Goal: Task Accomplishment & Management: Use online tool/utility

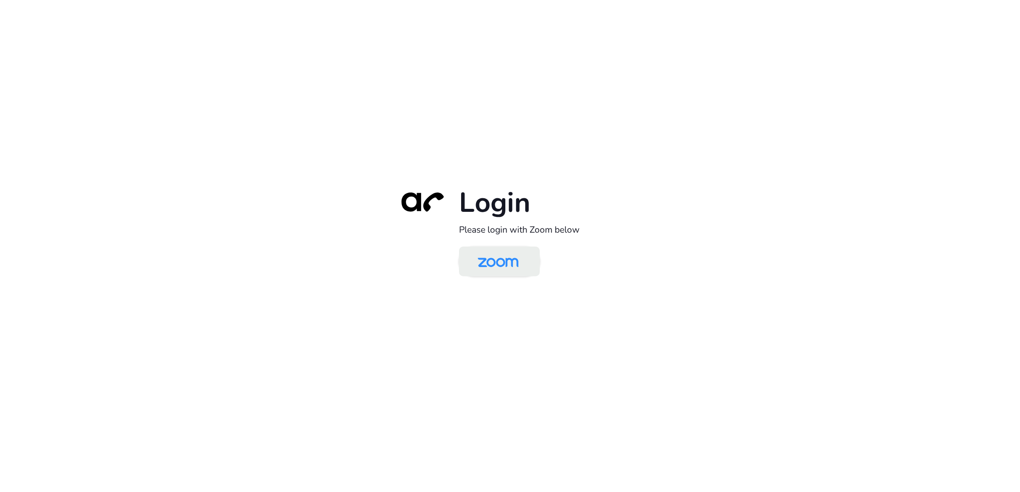
click at [509, 267] on img at bounding box center [498, 263] width 59 height 28
click at [492, 258] on img at bounding box center [498, 263] width 59 height 28
click at [503, 266] on img at bounding box center [498, 263] width 59 height 28
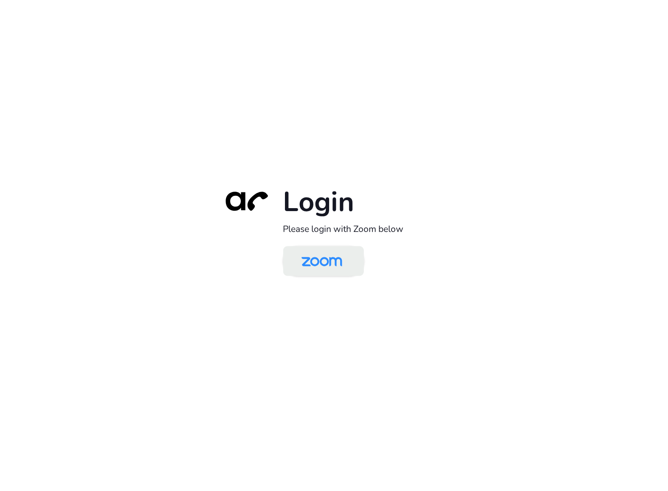
click at [311, 271] on img at bounding box center [322, 262] width 59 height 28
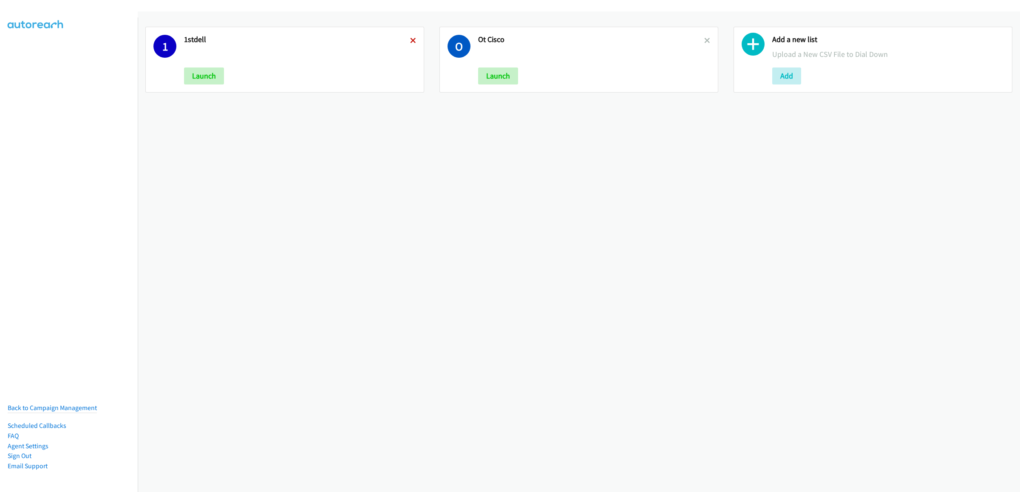
click at [410, 39] on icon at bounding box center [413, 41] width 6 height 6
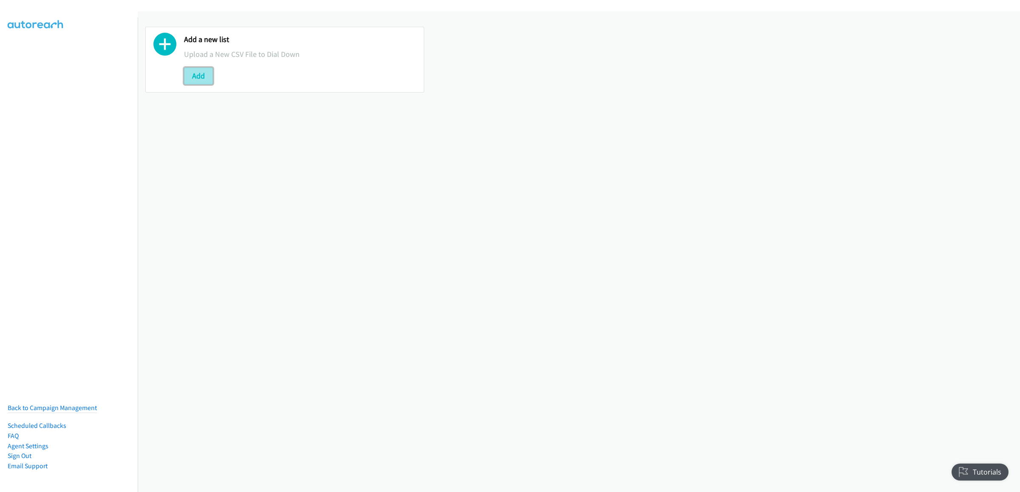
click at [195, 73] on button "Add" at bounding box center [198, 76] width 29 height 17
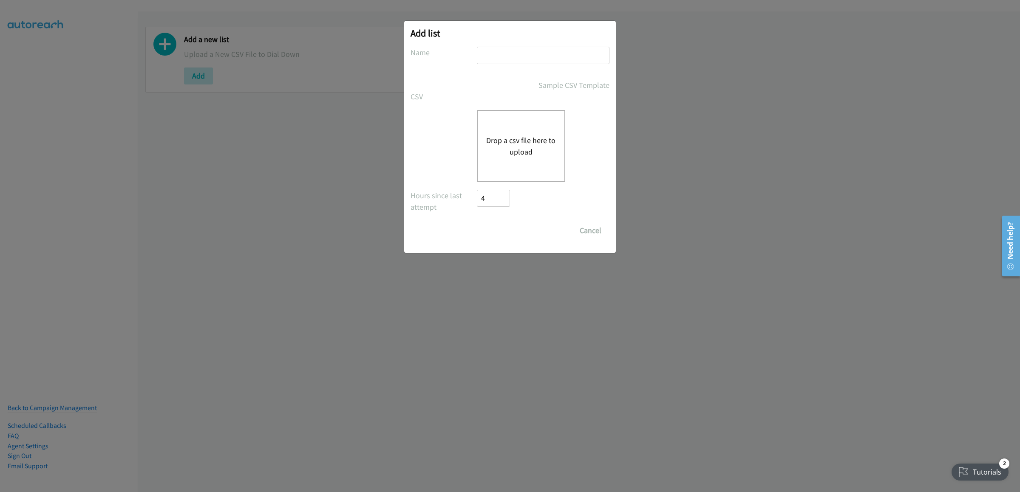
click at [512, 60] on input "text" at bounding box center [543, 55] width 133 height 17
type input "weddell"
click at [533, 120] on div "Drop a csv file here to upload" at bounding box center [521, 146] width 88 height 72
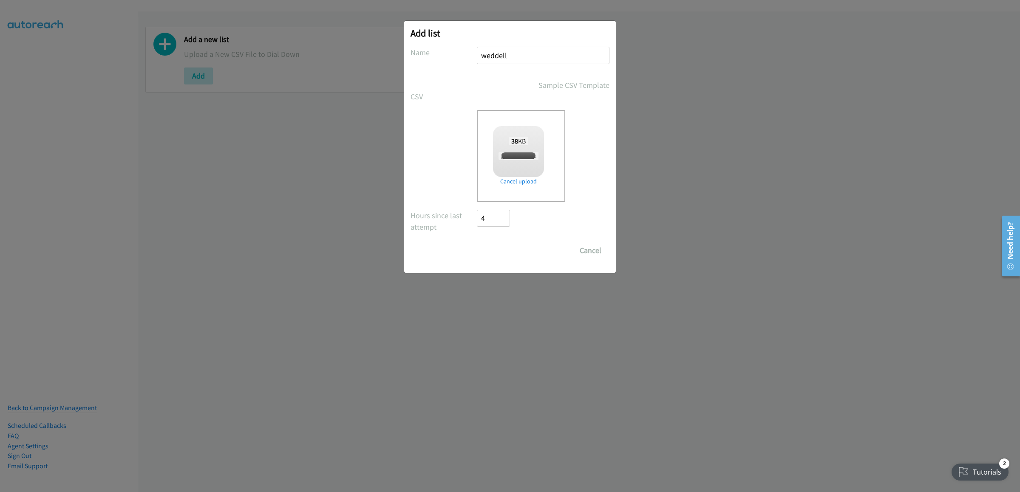
checkbox input "true"
click at [510, 252] on input "Save List" at bounding box center [499, 250] width 45 height 17
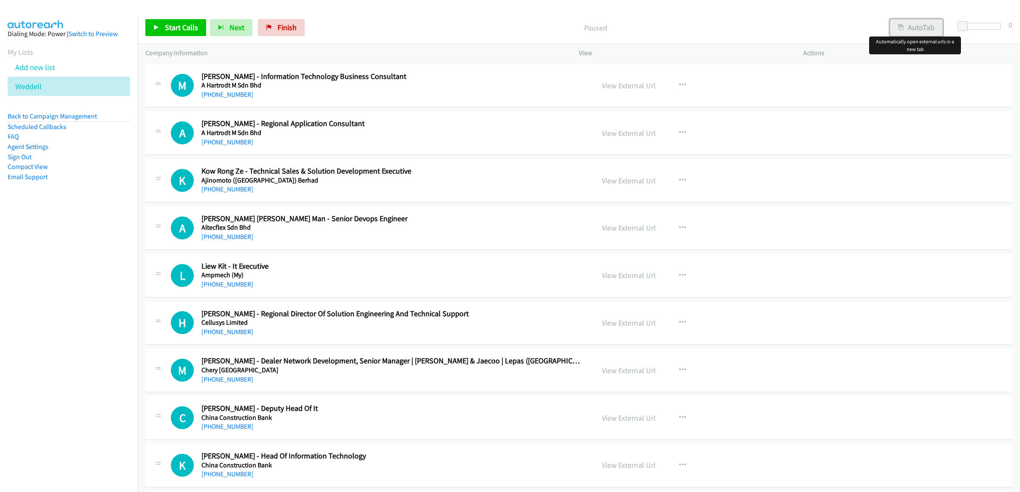
click at [910, 27] on button "AutoTab" at bounding box center [916, 27] width 53 height 17
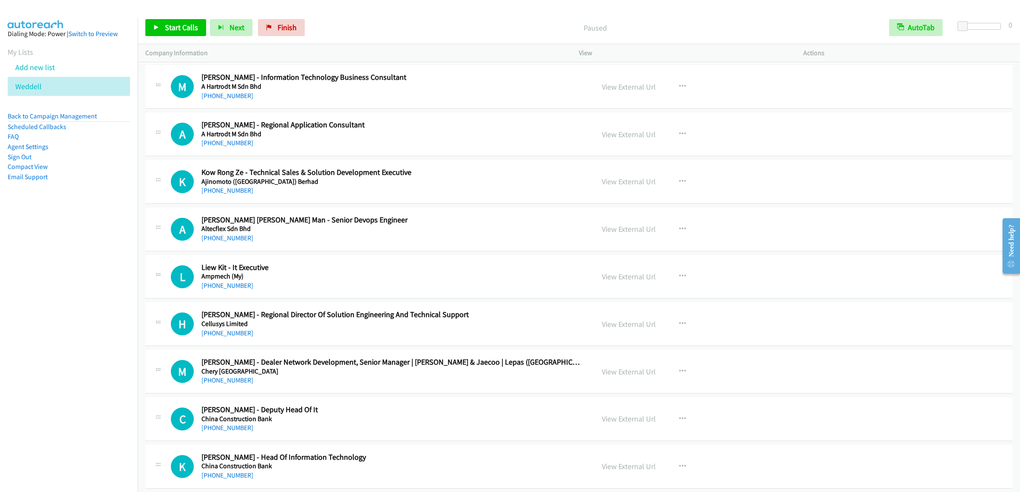
click at [181, 16] on div "Start Calls Pause Next Finish Paused AutoTab AutoTab 0" at bounding box center [579, 27] width 882 height 33
click at [180, 23] on span "Start Calls" at bounding box center [181, 28] width 33 height 10
click at [173, 38] on div "Start Calls Pause Next Finish Started AutoTab AutoTab 0" at bounding box center [579, 27] width 882 height 33
click at [175, 32] on span "Pause" at bounding box center [174, 28] width 19 height 10
click at [682, 136] on button "button" at bounding box center [682, 134] width 23 height 17
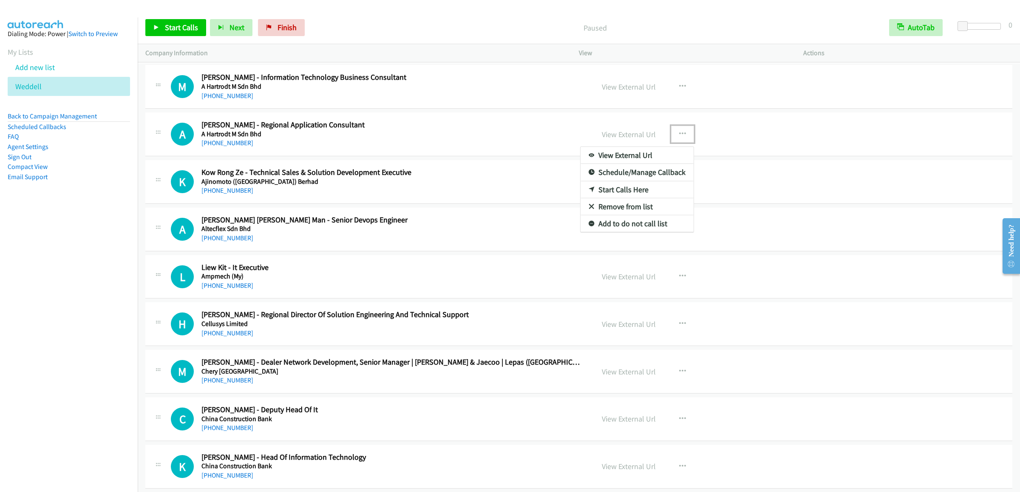
click at [606, 190] on link "Start Calls Here" at bounding box center [636, 189] width 113 height 17
click at [172, 18] on div "Start Calls Pause Next Finish Paused AutoTab AutoTab 0" at bounding box center [579, 27] width 882 height 33
click at [169, 25] on span "Start Calls" at bounding box center [181, 28] width 33 height 10
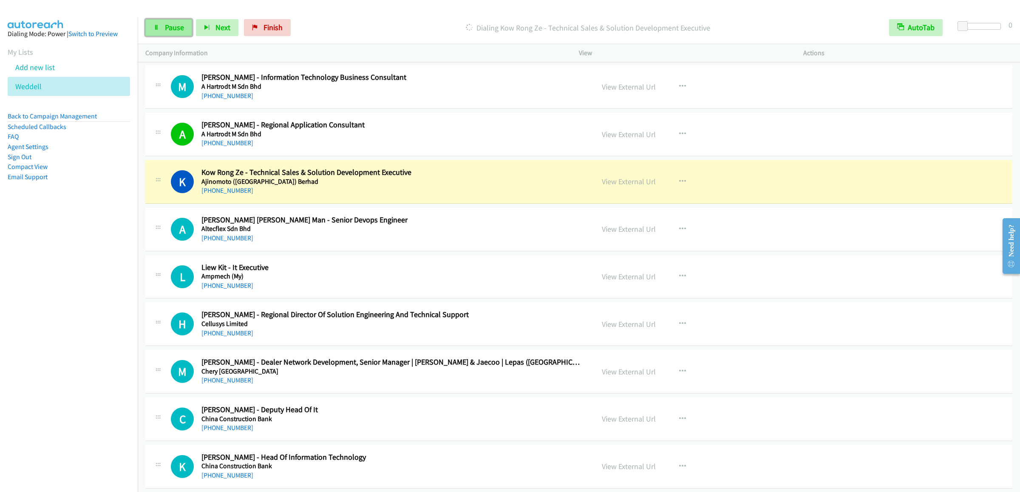
click at [171, 25] on span "Pause" at bounding box center [174, 28] width 19 height 10
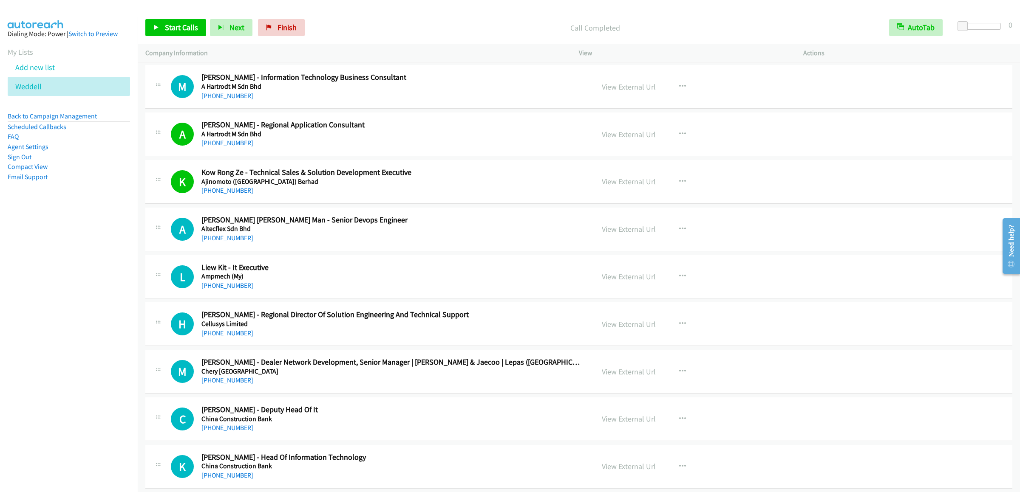
click at [154, 37] on div "Start Calls Pause Next Finish Call Completed AutoTab AutoTab 0" at bounding box center [579, 27] width 882 height 33
click at [158, 34] on link "Start Calls" at bounding box center [175, 27] width 61 height 17
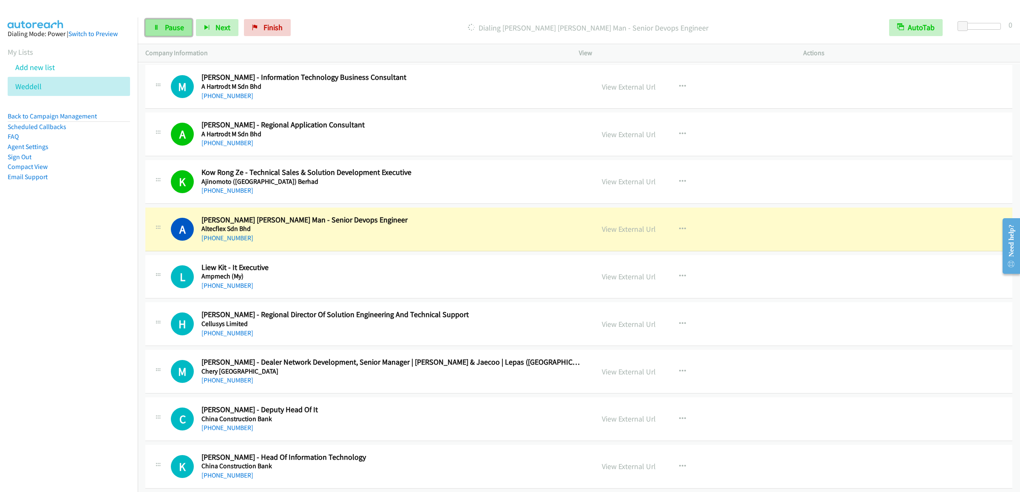
click at [162, 27] on link "Pause" at bounding box center [168, 27] width 47 height 17
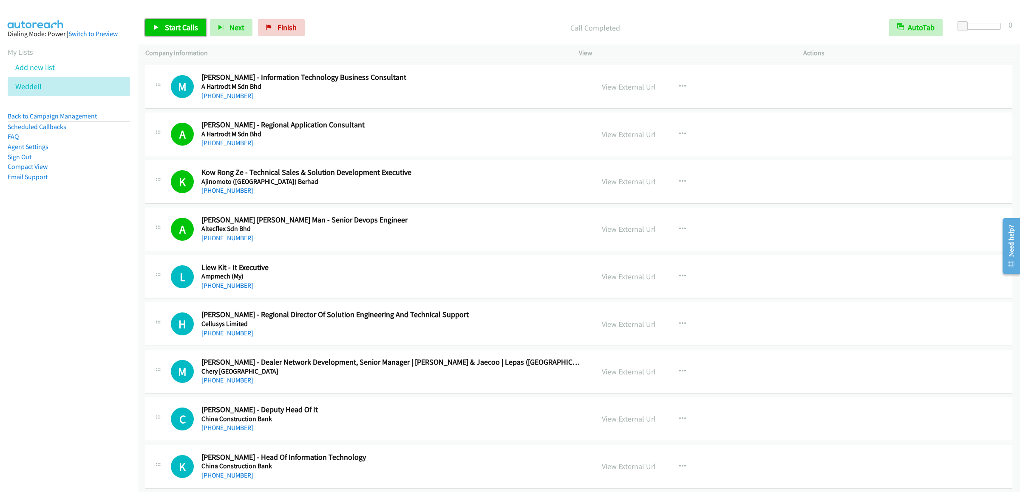
click at [172, 23] on span "Start Calls" at bounding box center [181, 28] width 33 height 10
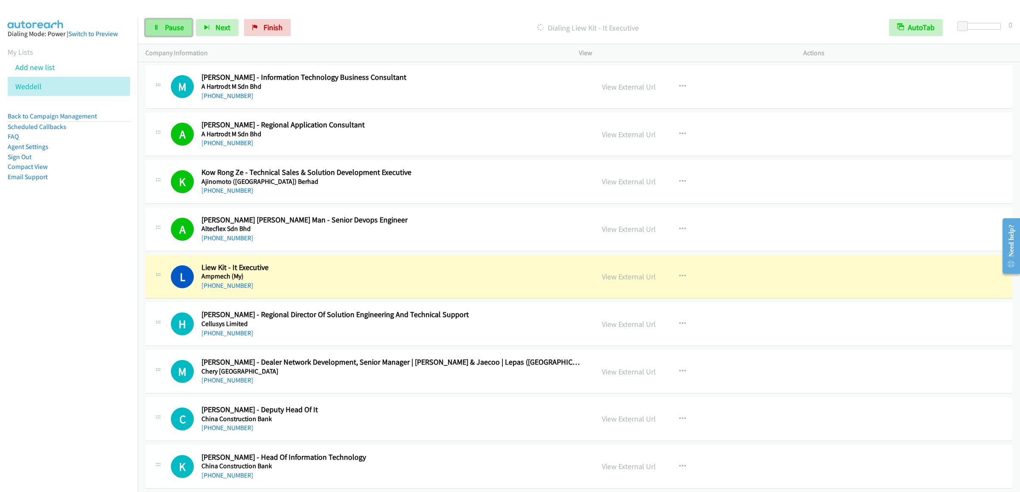
click at [169, 20] on link "Pause" at bounding box center [168, 27] width 47 height 17
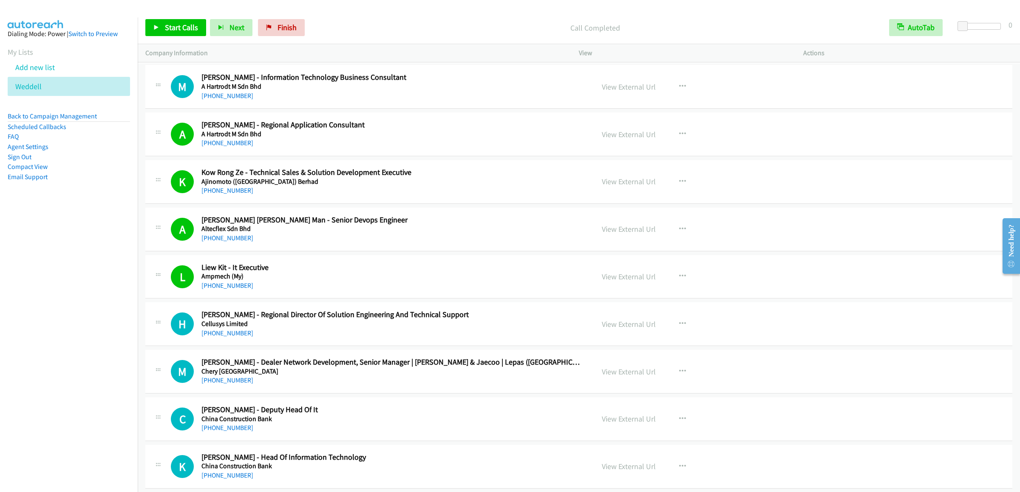
scroll to position [85, 0]
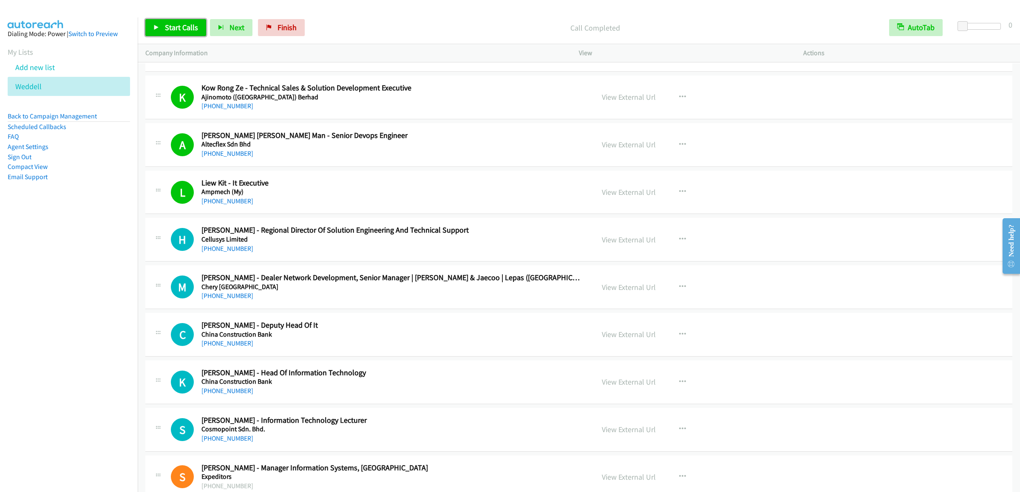
click at [180, 33] on link "Start Calls" at bounding box center [175, 27] width 61 height 17
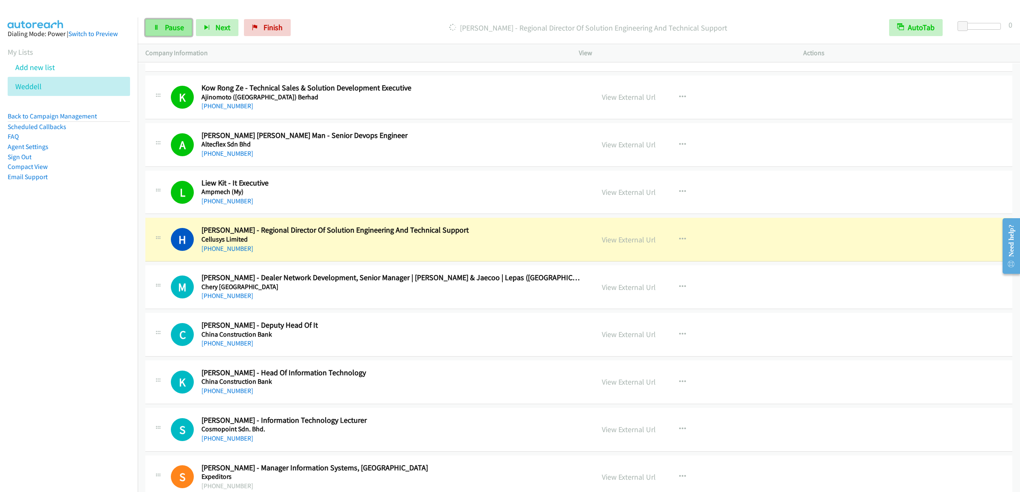
click at [159, 22] on link "Pause" at bounding box center [168, 27] width 47 height 17
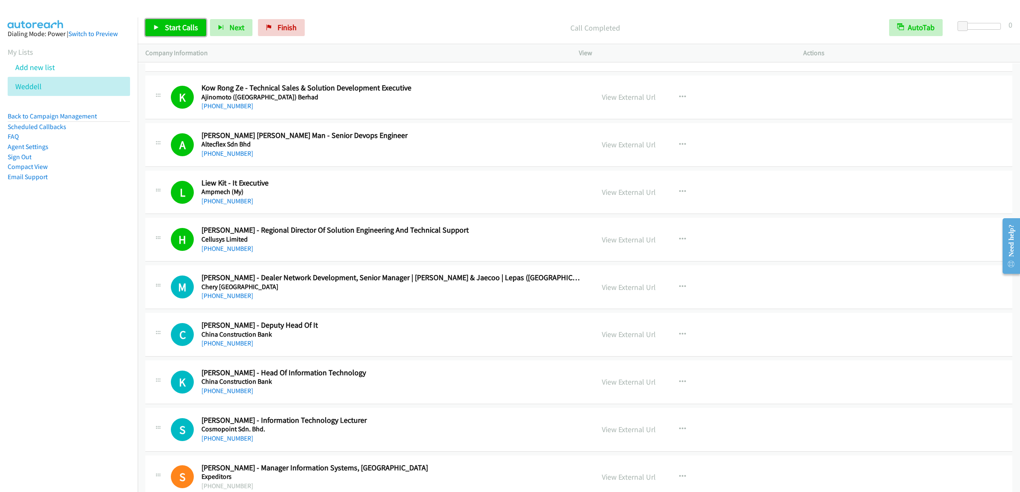
click at [176, 34] on link "Start Calls" at bounding box center [175, 27] width 61 height 17
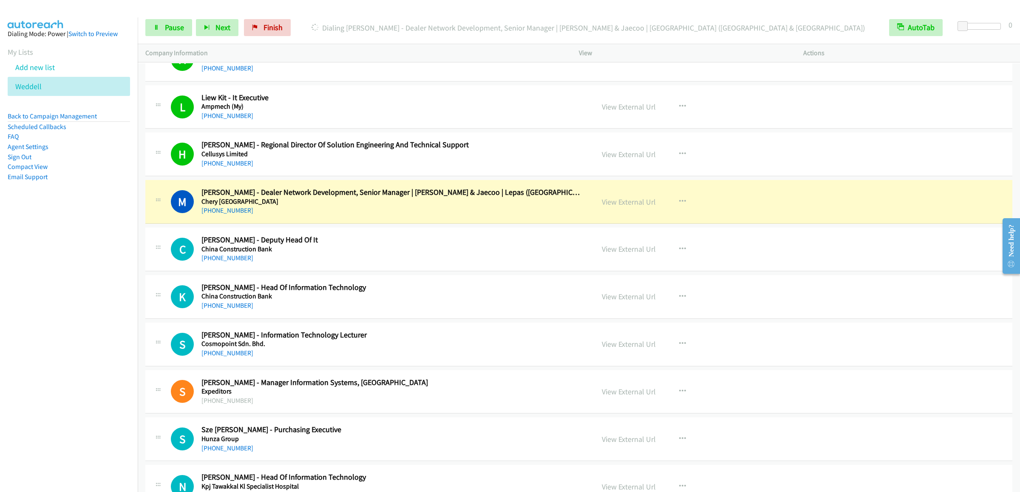
scroll to position [255, 0]
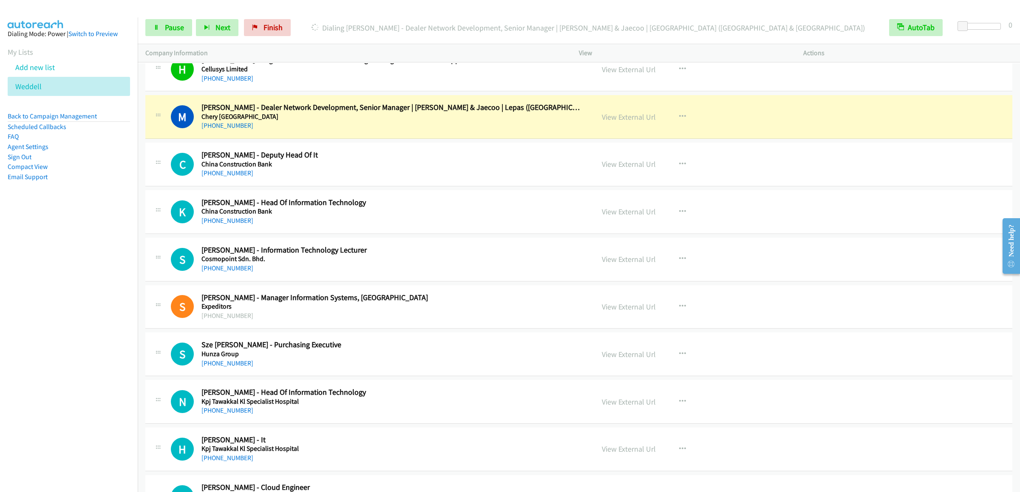
click at [158, 14] on div "Start Calls Pause Next Finish Dialing Mandy Yip - Dealer Network Development, S…" at bounding box center [579, 27] width 882 height 33
click at [168, 32] on span "Pause" at bounding box center [174, 28] width 19 height 10
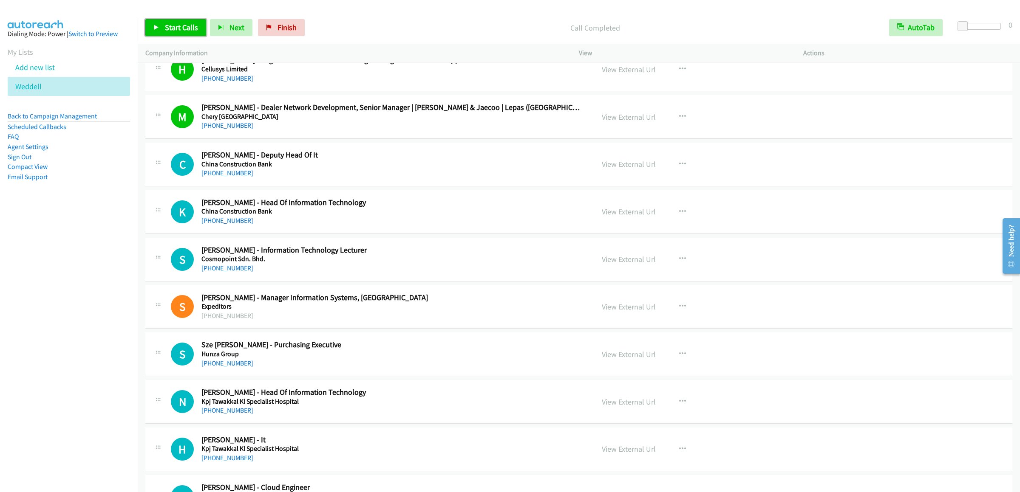
click at [176, 36] on link "Start Calls" at bounding box center [175, 27] width 61 height 17
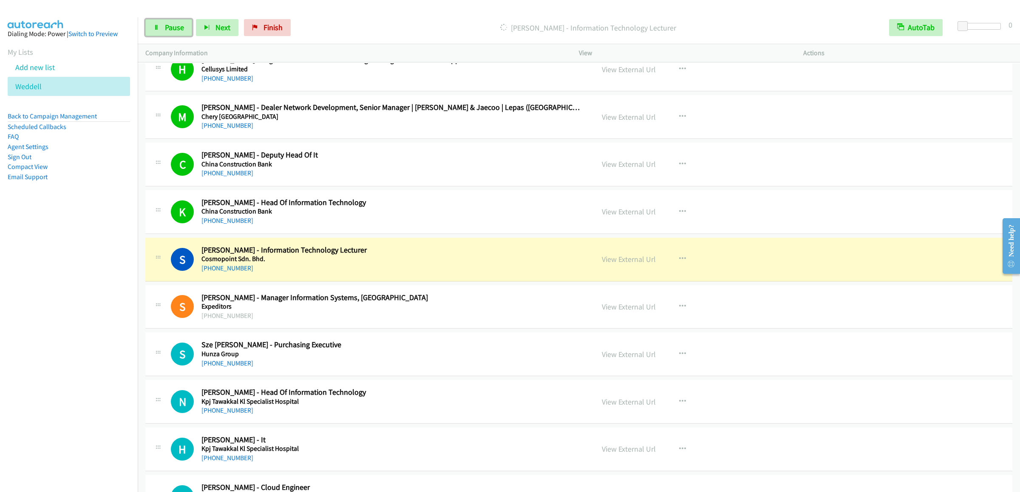
drag, startPoint x: 176, startPoint y: 28, endPoint x: 220, endPoint y: 9, distance: 47.8
click at [176, 28] on span "Pause" at bounding box center [174, 28] width 19 height 10
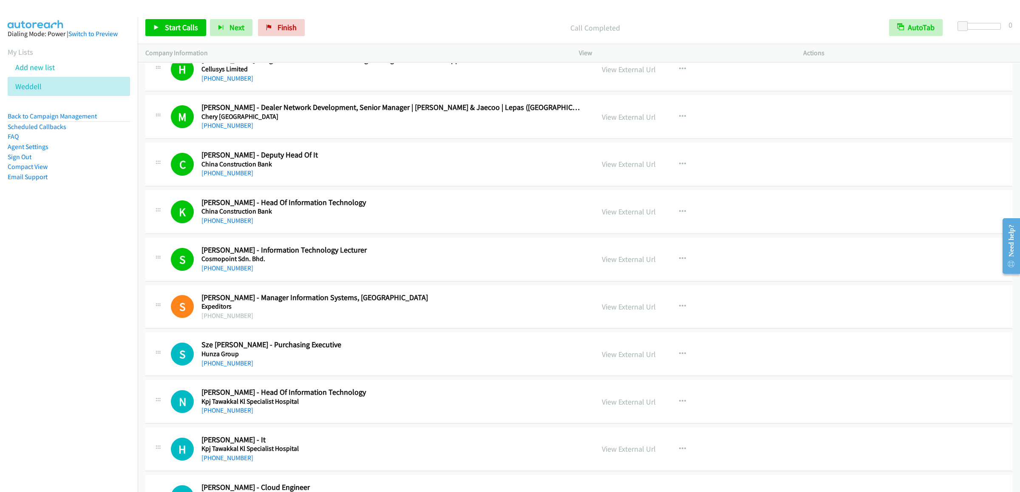
click at [172, 10] on div at bounding box center [506, 16] width 1012 height 33
click at [167, 29] on span "Start Calls" at bounding box center [181, 28] width 33 height 10
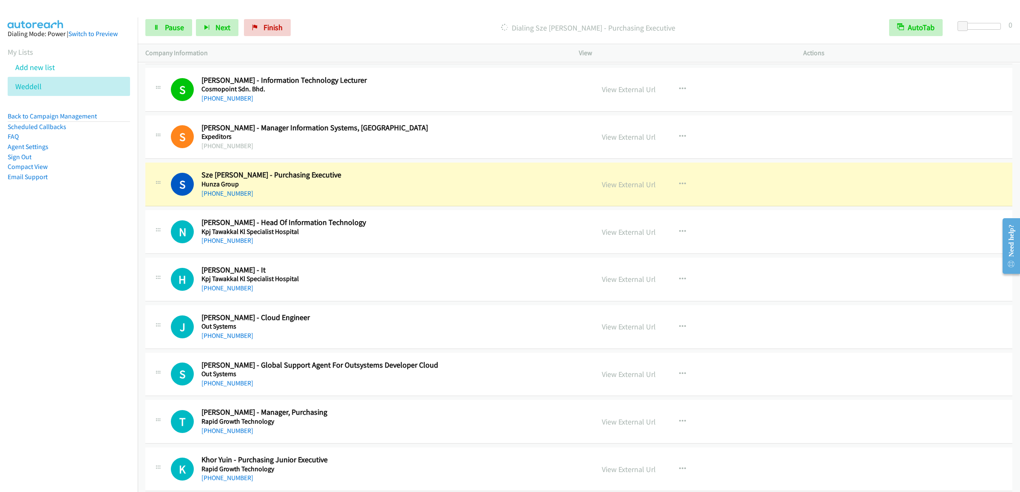
scroll to position [510, 0]
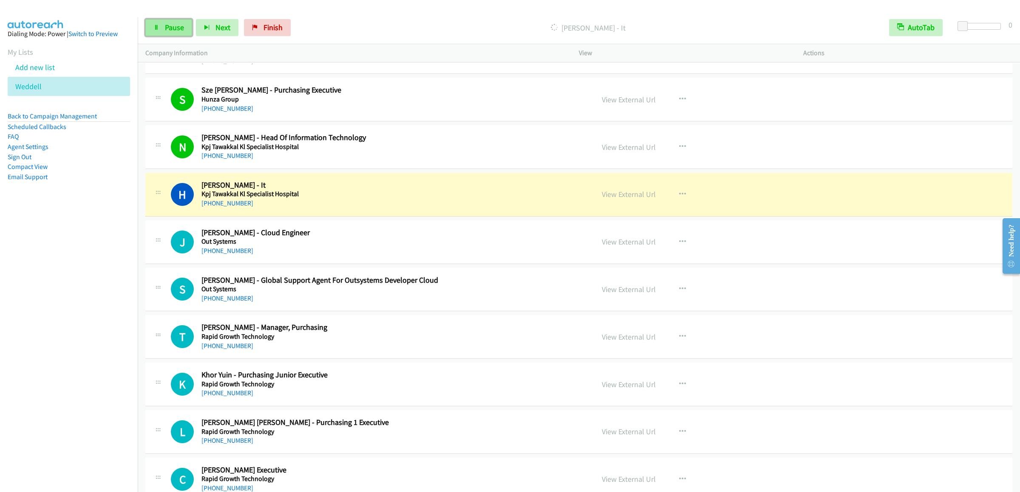
click at [167, 27] on span "Pause" at bounding box center [174, 28] width 19 height 10
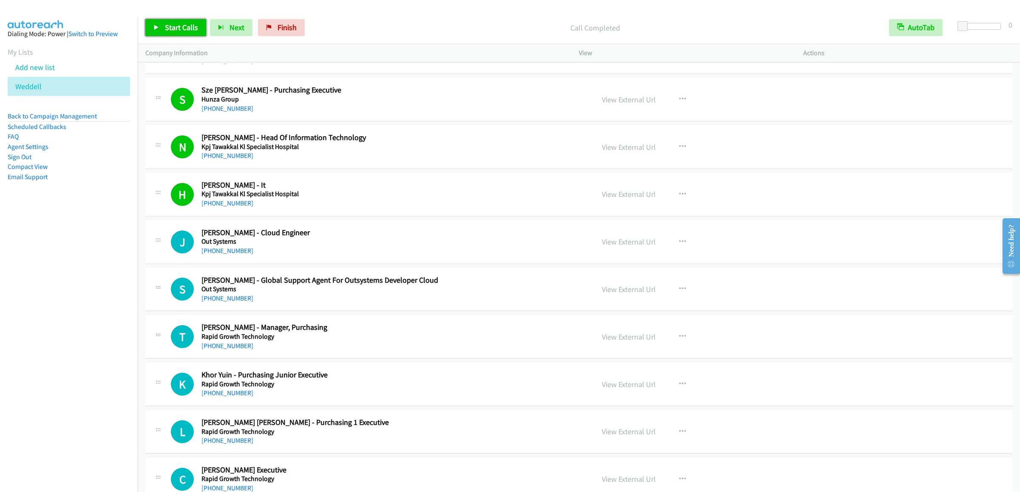
click at [184, 25] on span "Start Calls" at bounding box center [181, 28] width 33 height 10
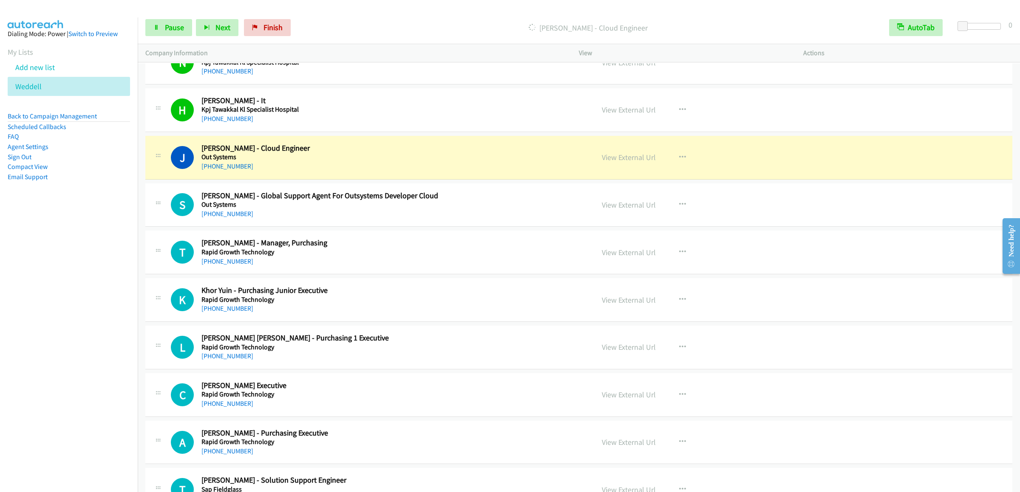
scroll to position [680, 0]
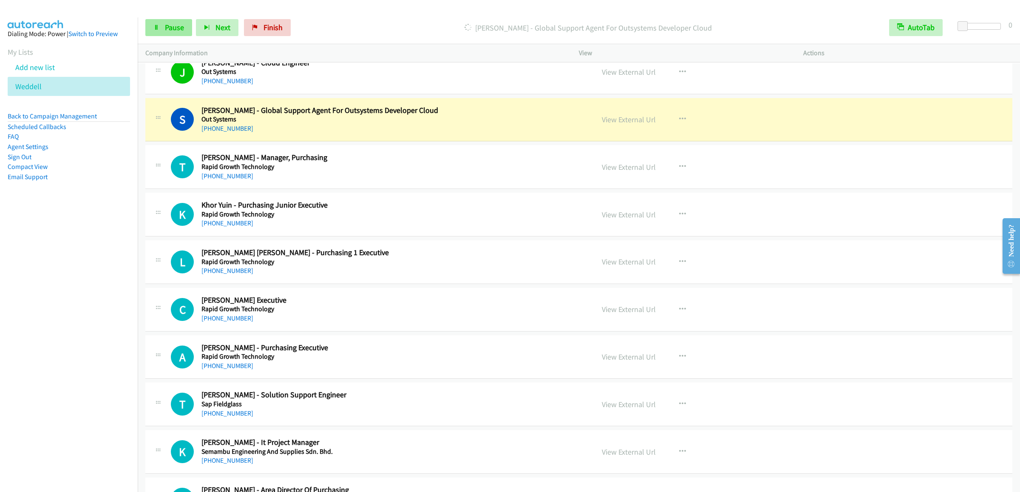
drag, startPoint x: 163, startPoint y: 11, endPoint x: 163, endPoint y: 23, distance: 12.7
click at [163, 11] on div at bounding box center [506, 16] width 1012 height 33
click at [165, 29] on span "Pause" at bounding box center [174, 28] width 19 height 10
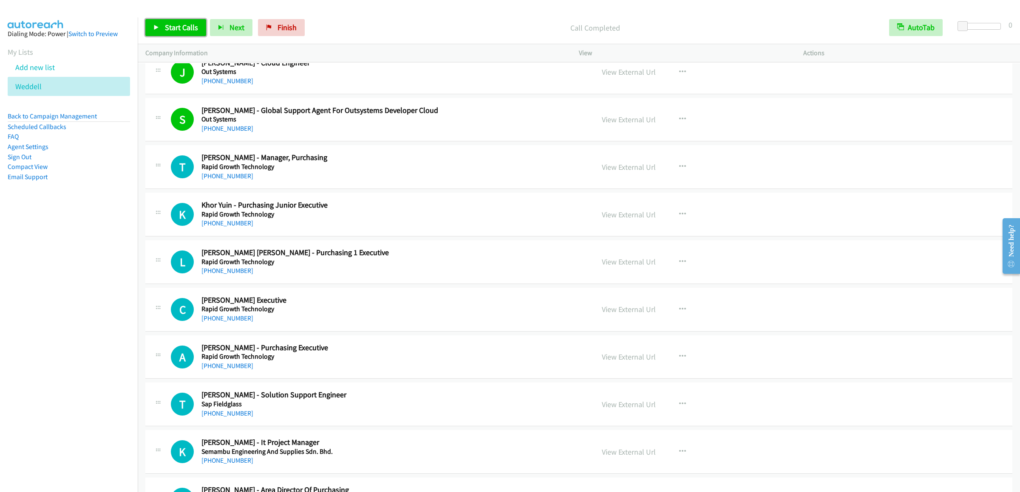
click at [178, 30] on span "Start Calls" at bounding box center [181, 28] width 33 height 10
click at [175, 26] on span "Pause" at bounding box center [174, 28] width 19 height 10
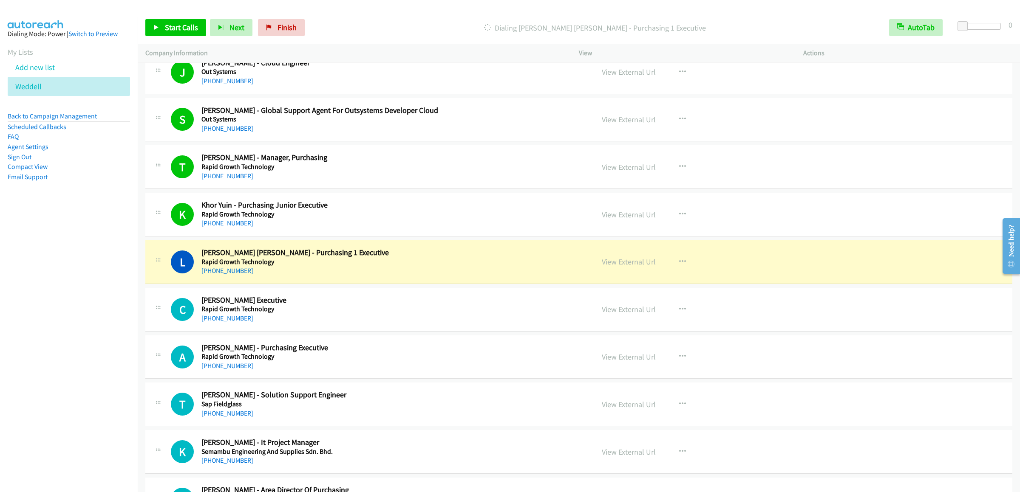
scroll to position [849, 0]
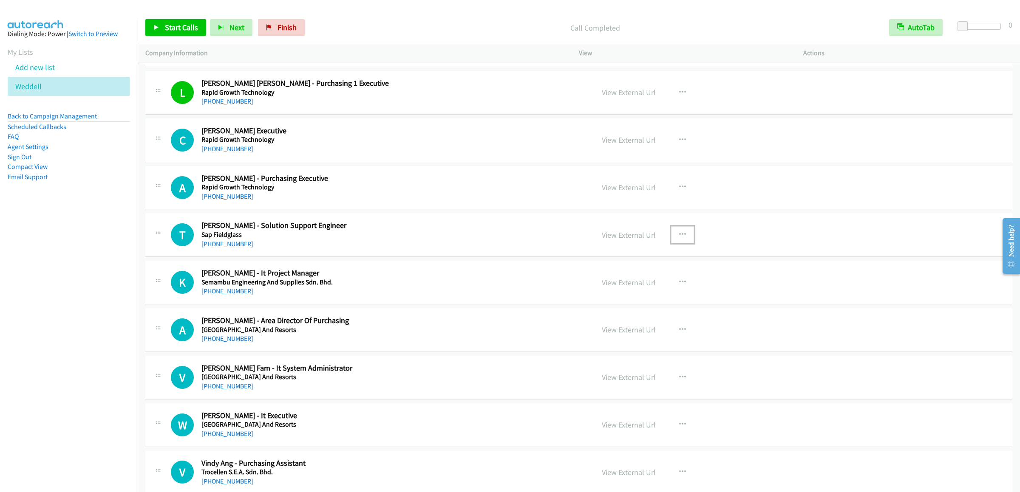
click at [679, 238] on icon "button" at bounding box center [682, 235] width 7 height 7
click at [610, 298] on link "Start Calls Here" at bounding box center [636, 290] width 113 height 17
click at [166, 31] on span "Start Calls" at bounding box center [181, 28] width 33 height 10
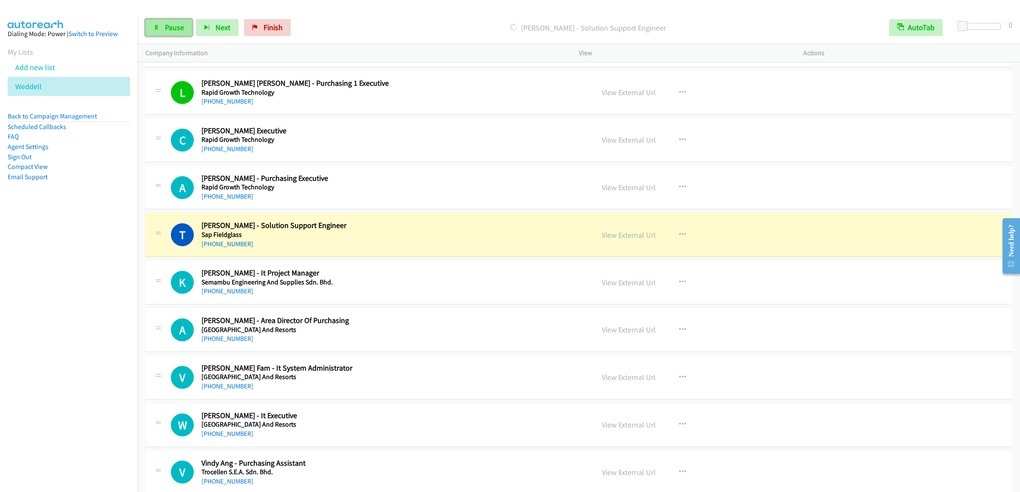
click at [163, 26] on link "Pause" at bounding box center [168, 27] width 47 height 17
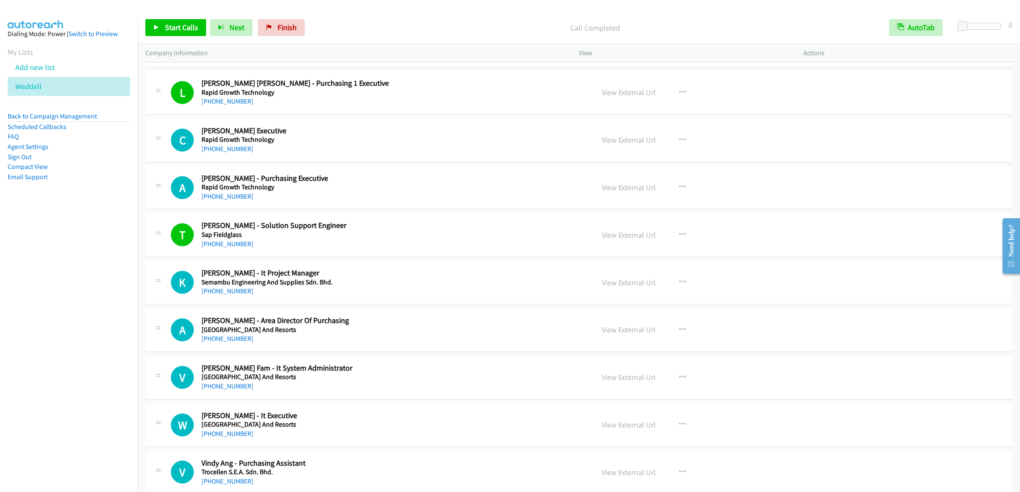
click at [167, 37] on div "Start Calls Pause Next Finish Call Completed AutoTab AutoTab 0" at bounding box center [579, 27] width 882 height 33
click at [173, 30] on span "Start Calls" at bounding box center [181, 28] width 33 height 10
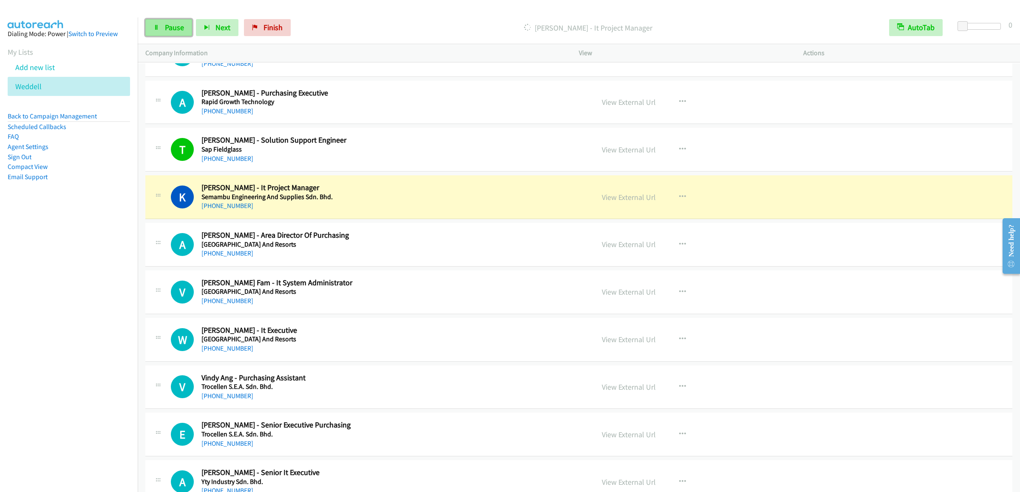
click at [153, 29] on link "Pause" at bounding box center [168, 27] width 47 height 17
click at [153, 29] on link "Start Calls" at bounding box center [175, 27] width 61 height 17
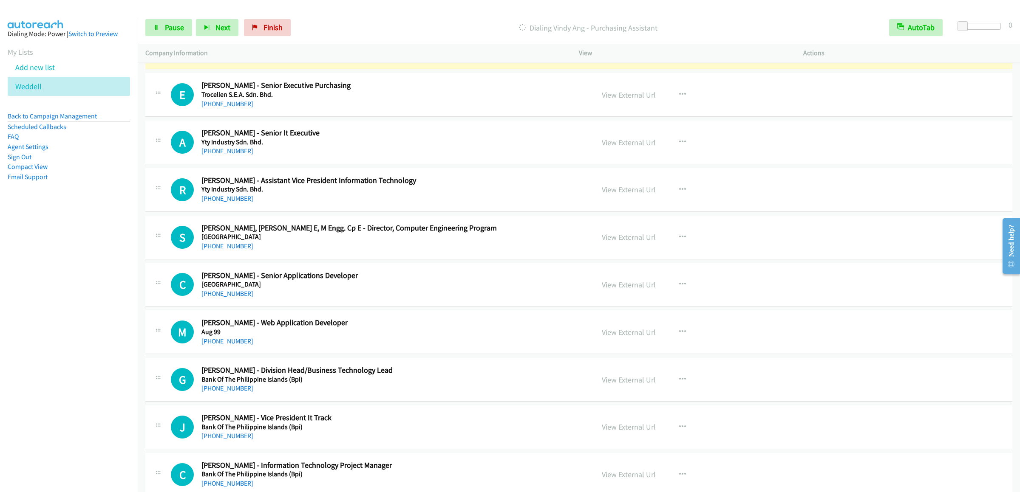
scroll to position [1190, 0]
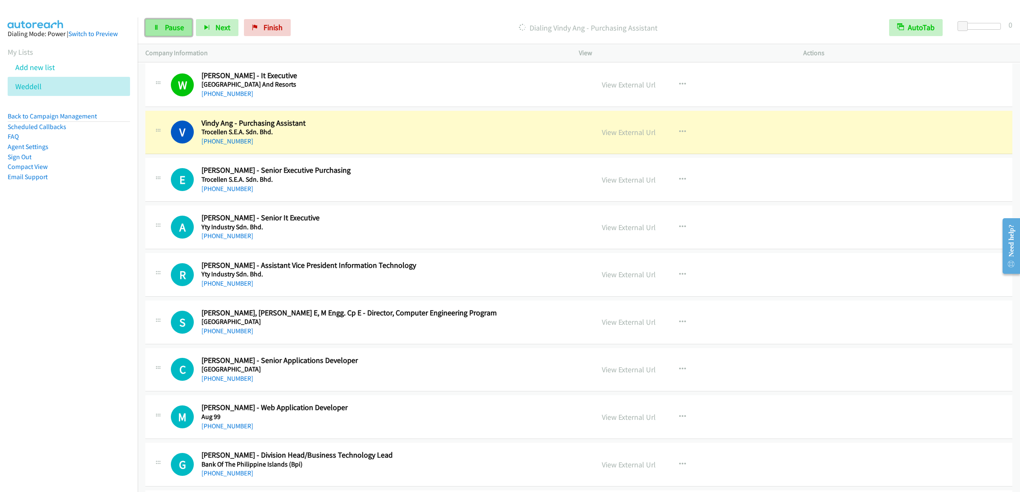
click at [162, 36] on link "Pause" at bounding box center [168, 27] width 47 height 17
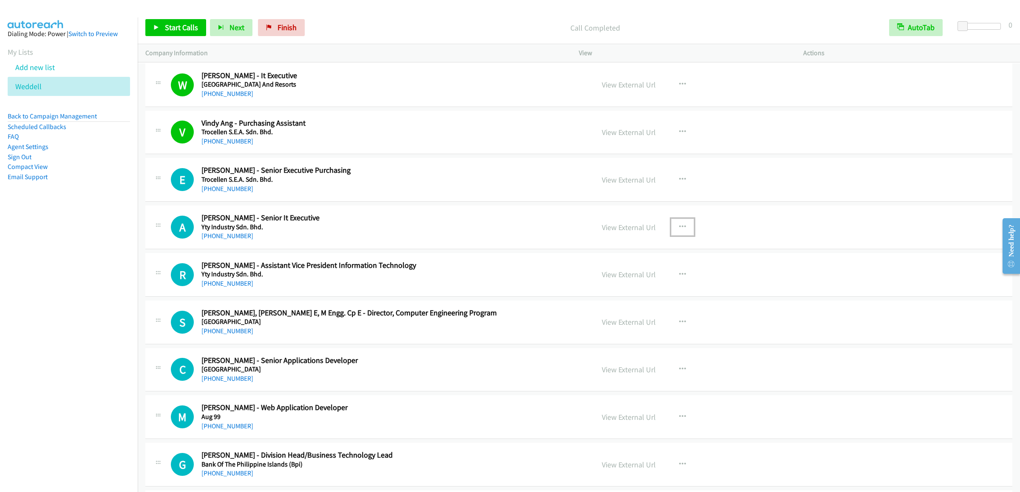
click at [680, 231] on icon "button" at bounding box center [682, 227] width 7 height 7
click at [621, 286] on link "Start Calls Here" at bounding box center [636, 282] width 113 height 17
click at [176, 33] on link "Start Calls" at bounding box center [175, 27] width 61 height 17
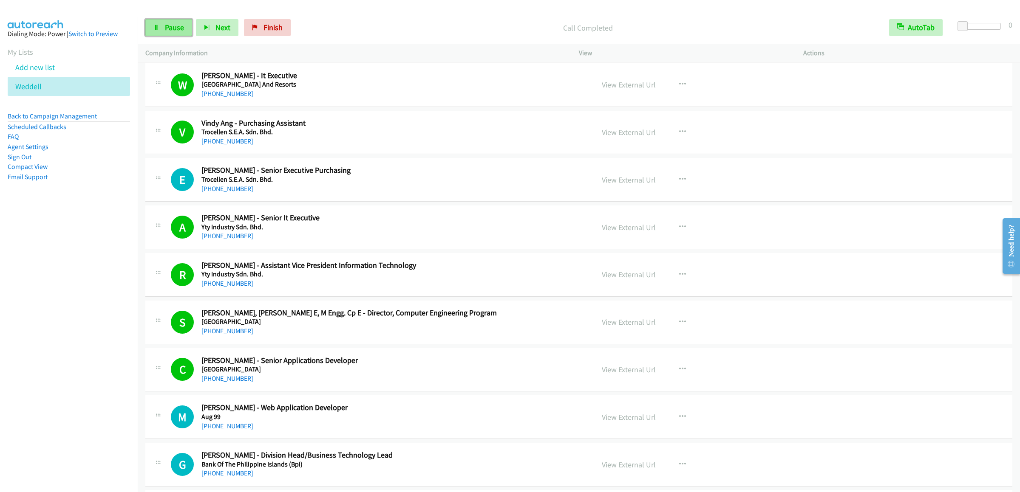
click at [156, 28] on icon at bounding box center [156, 28] width 6 height 6
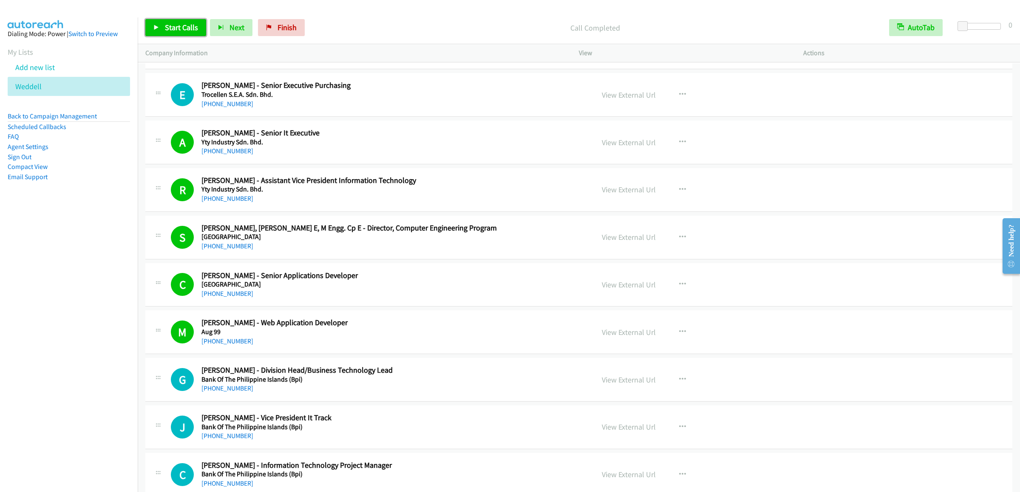
click at [181, 25] on span "Start Calls" at bounding box center [181, 28] width 33 height 10
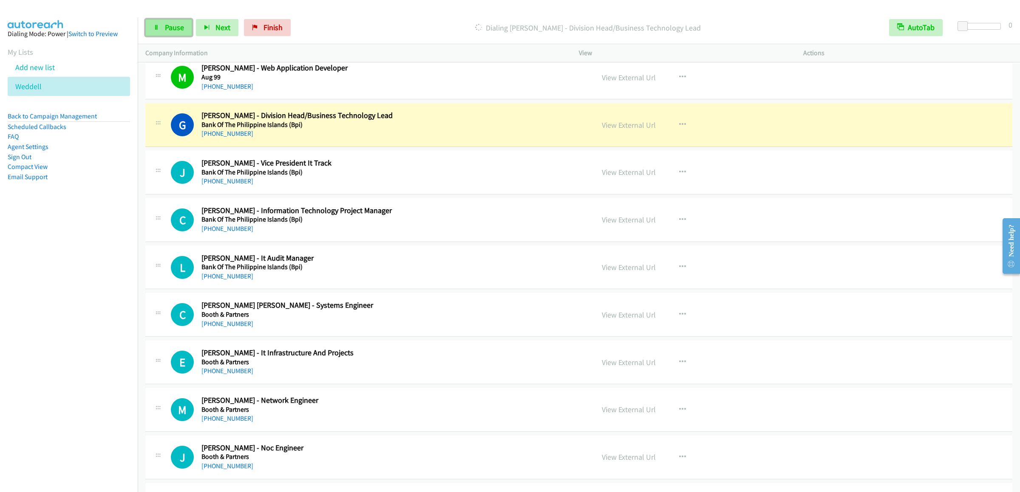
click at [165, 25] on span "Pause" at bounding box center [174, 28] width 19 height 10
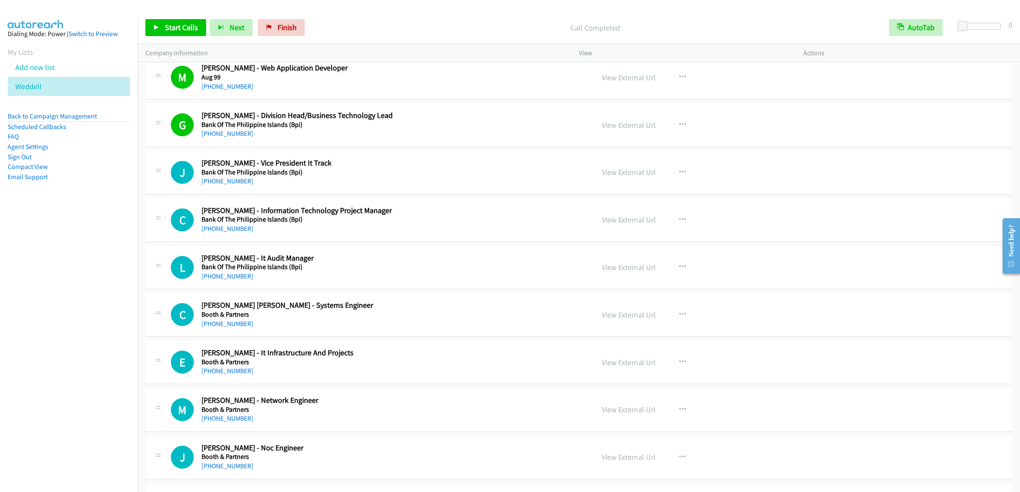
click at [167, 17] on div "Start Calls Pause Next Finish Call Completed AutoTab AutoTab 0" at bounding box center [579, 27] width 882 height 33
click at [167, 24] on span "Start Calls" at bounding box center [181, 28] width 33 height 10
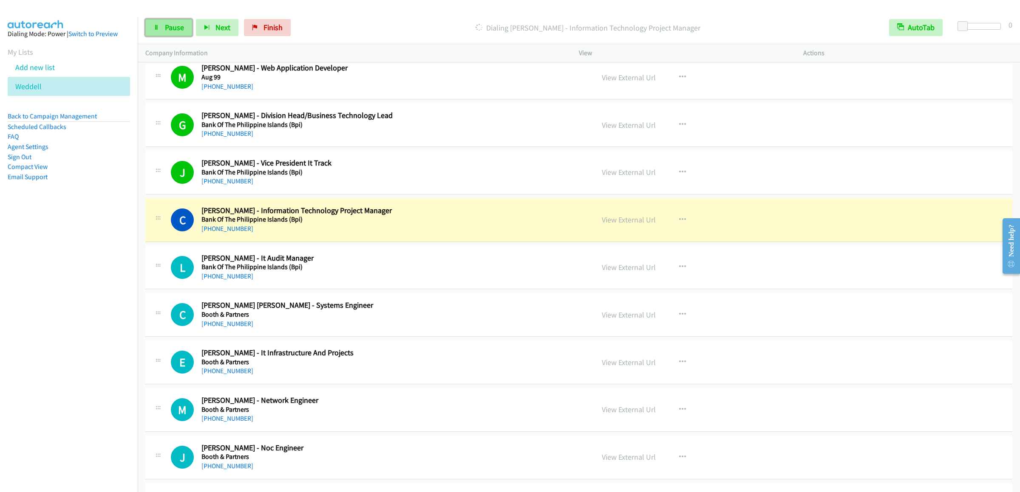
click at [164, 31] on link "Pause" at bounding box center [168, 27] width 47 height 17
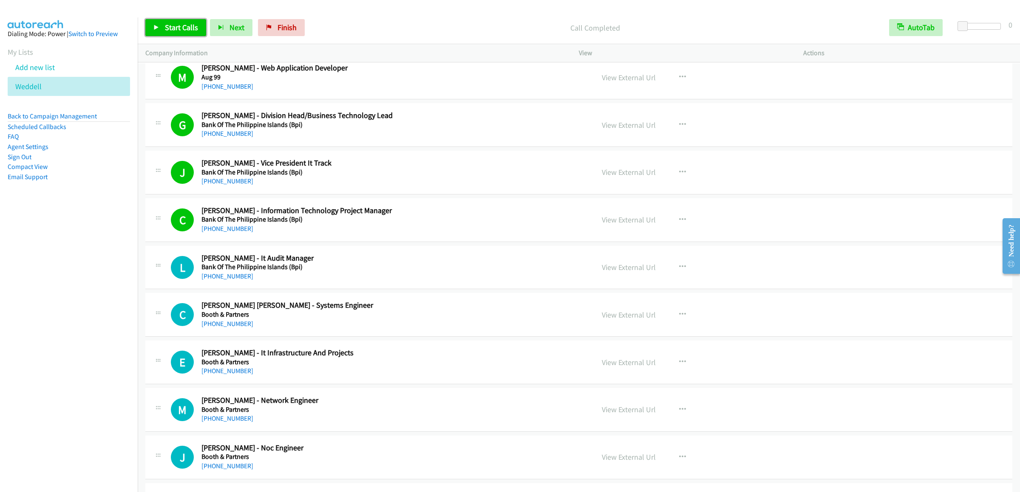
click at [180, 24] on span "Start Calls" at bounding box center [181, 28] width 33 height 10
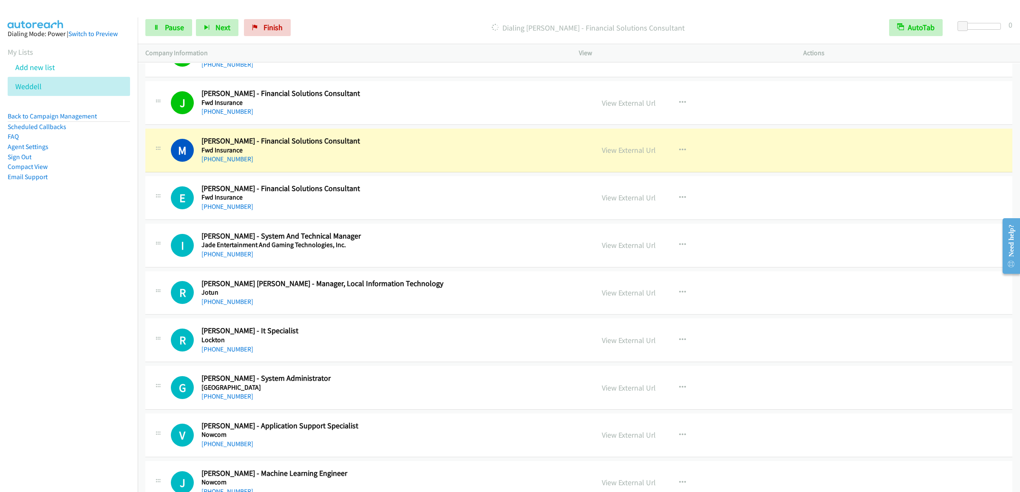
scroll to position [2634, 0]
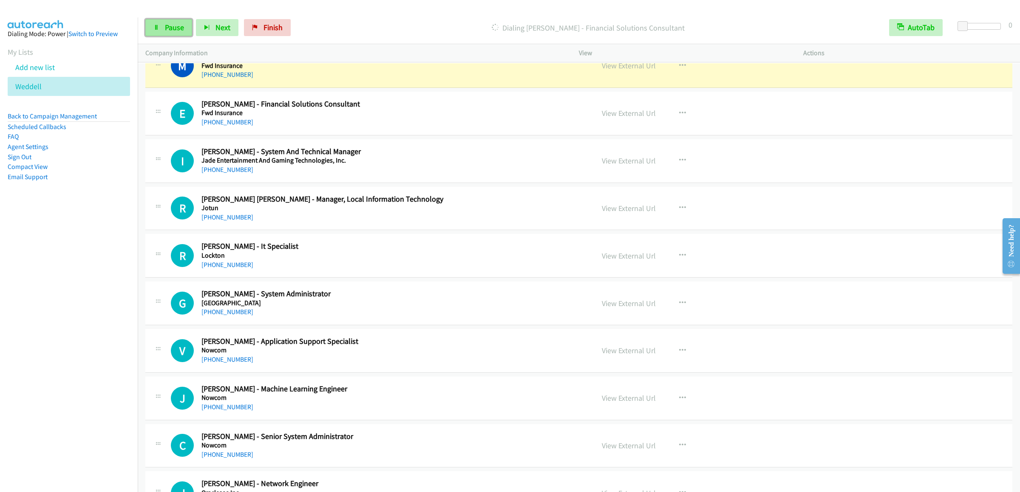
click at [153, 22] on link "Pause" at bounding box center [168, 27] width 47 height 17
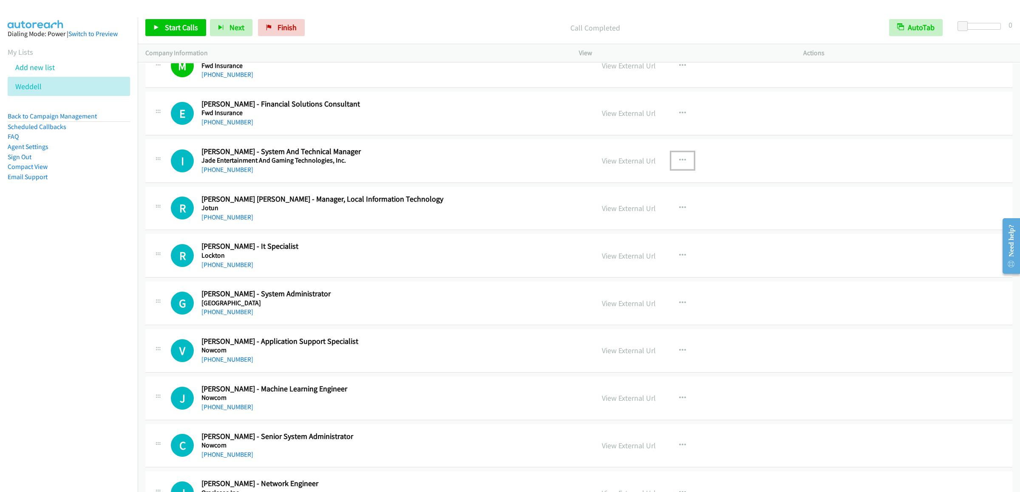
click at [679, 164] on icon "button" at bounding box center [682, 160] width 7 height 7
click at [630, 225] on link "Start Calls Here" at bounding box center [636, 216] width 113 height 17
click at [192, 37] on div "Start Calls Pause Next Finish Call Completed AutoTab AutoTab 0" at bounding box center [579, 27] width 882 height 33
click at [191, 31] on span "Start Calls" at bounding box center [181, 28] width 33 height 10
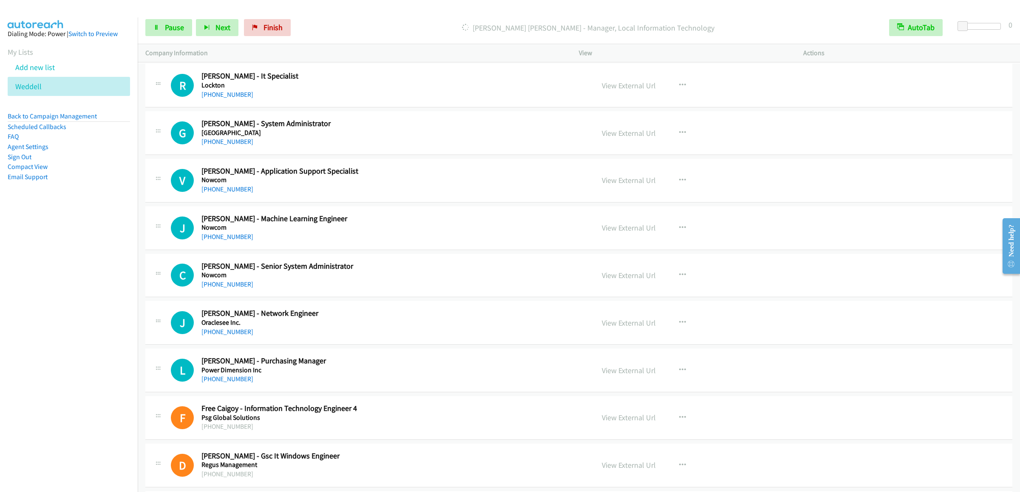
scroll to position [2719, 0]
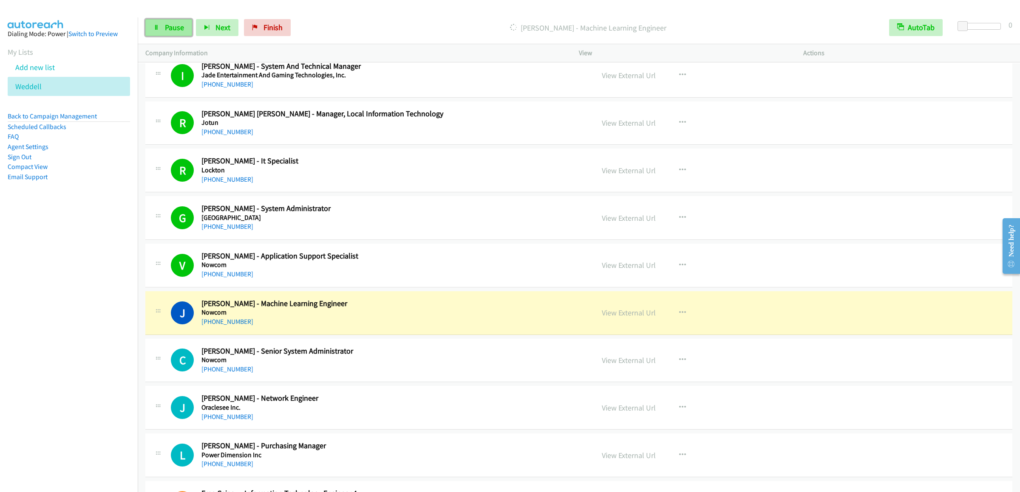
click at [165, 31] on span "Pause" at bounding box center [174, 28] width 19 height 10
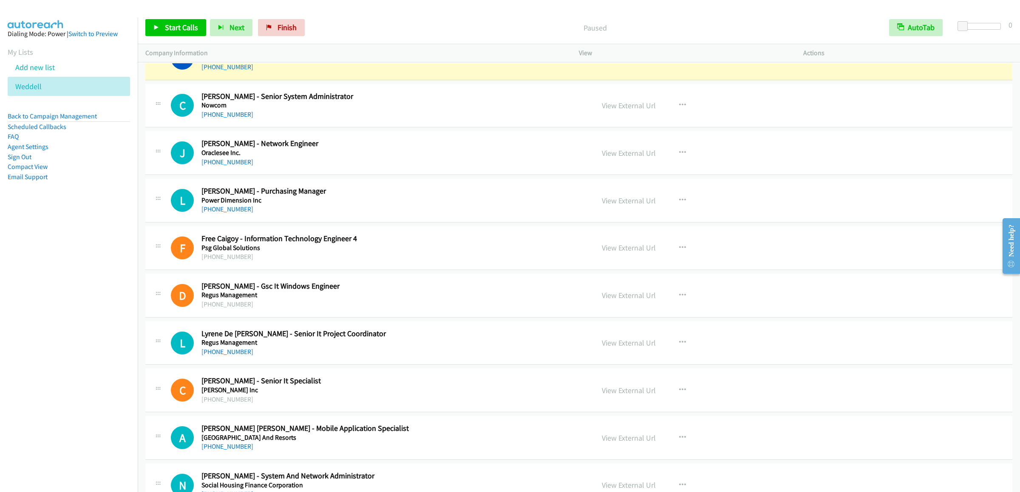
scroll to position [2889, 0]
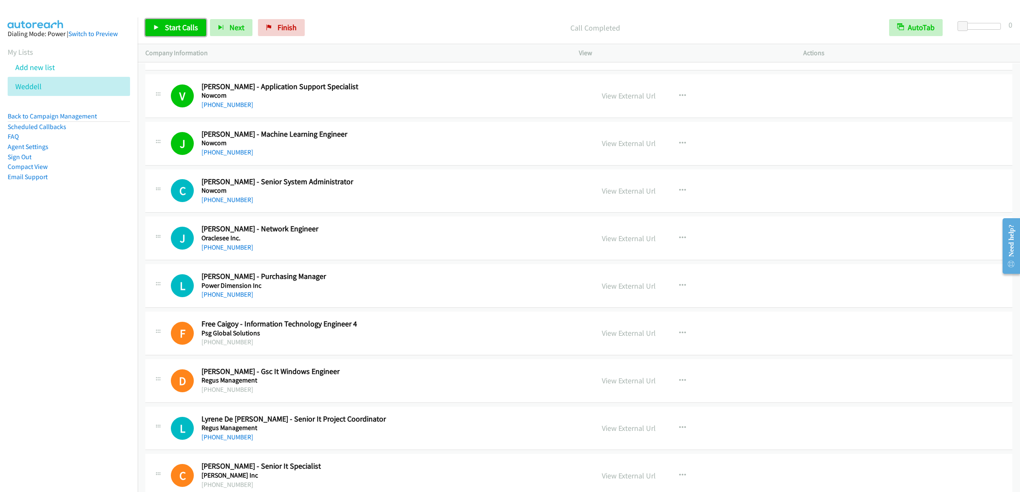
click at [168, 33] on link "Start Calls" at bounding box center [175, 27] width 61 height 17
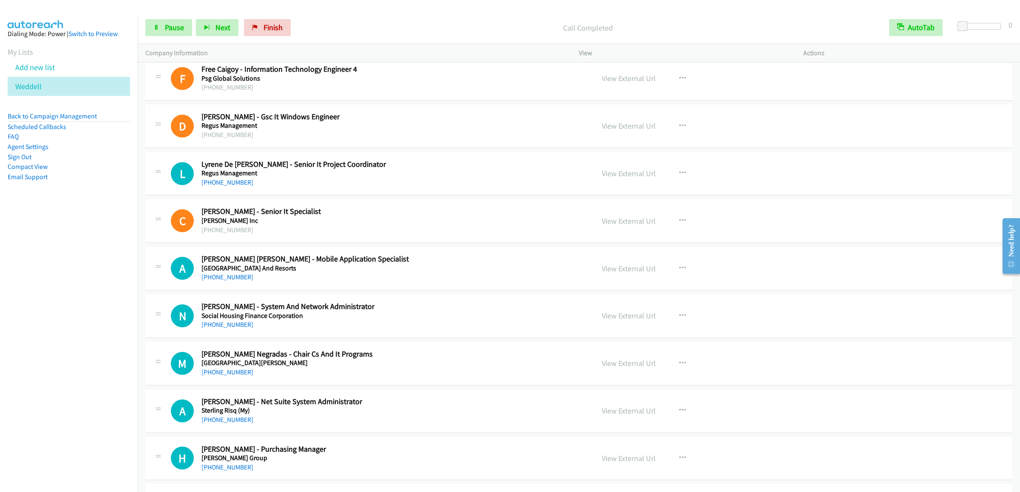
scroll to position [2974, 0]
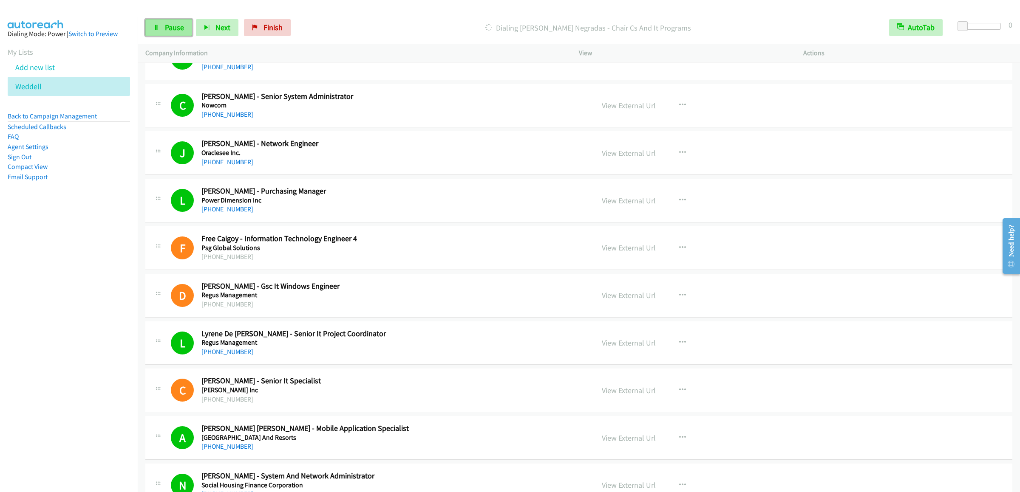
click at [172, 28] on span "Pause" at bounding box center [174, 28] width 19 height 10
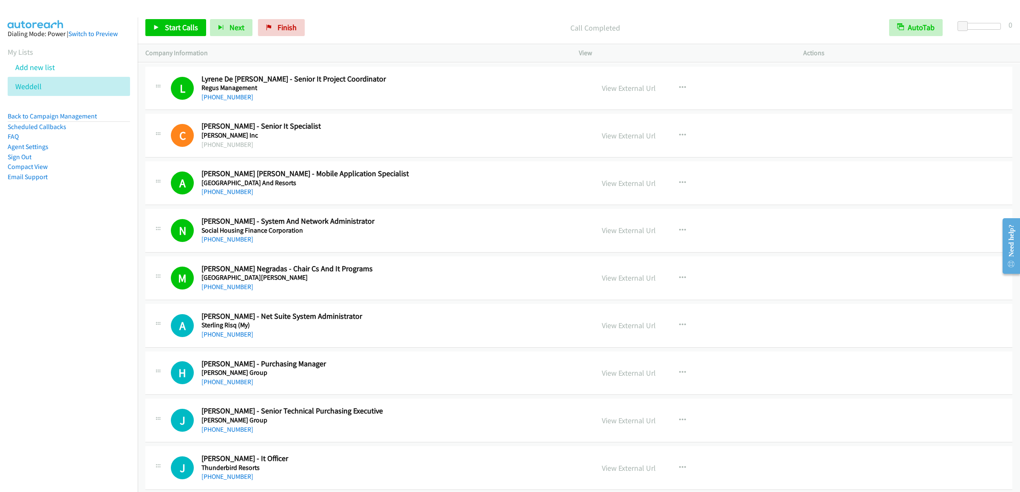
scroll to position [3398, 0]
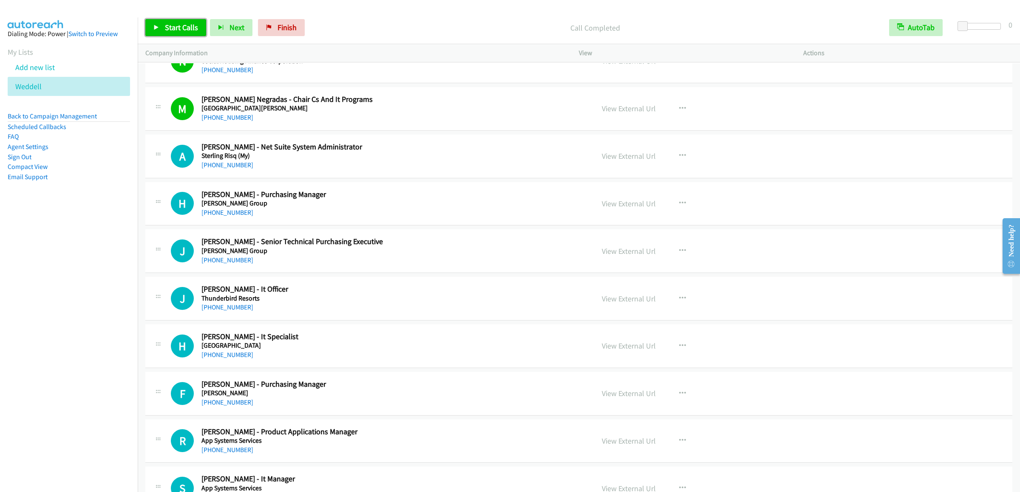
click at [178, 28] on span "Start Calls" at bounding box center [181, 28] width 33 height 10
drag, startPoint x: 165, startPoint y: 25, endPoint x: 170, endPoint y: 38, distance: 13.6
click at [165, 25] on span "Pause" at bounding box center [174, 28] width 19 height 10
click at [679, 302] on icon "button" at bounding box center [682, 298] width 7 height 7
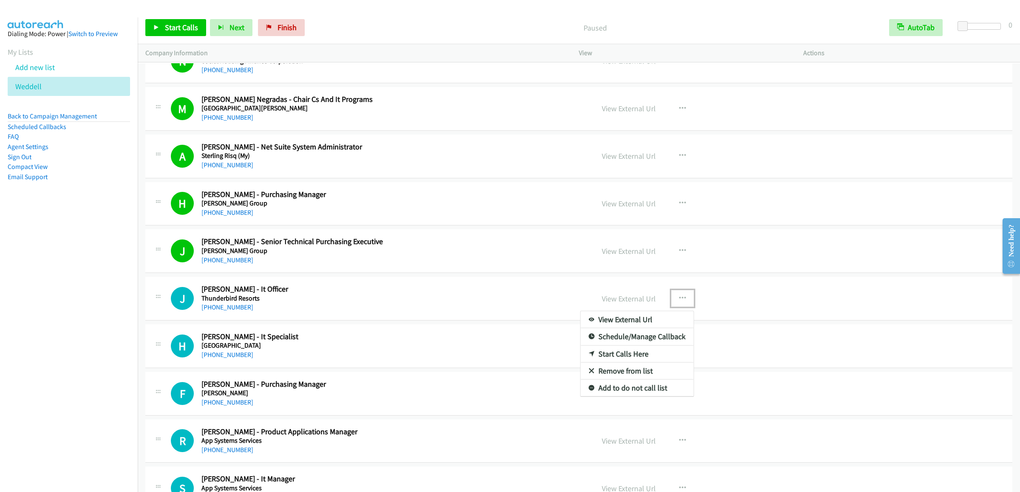
click at [622, 363] on link "Start Calls Here" at bounding box center [636, 354] width 113 height 17
click at [166, 29] on span "Start Calls" at bounding box center [181, 28] width 33 height 10
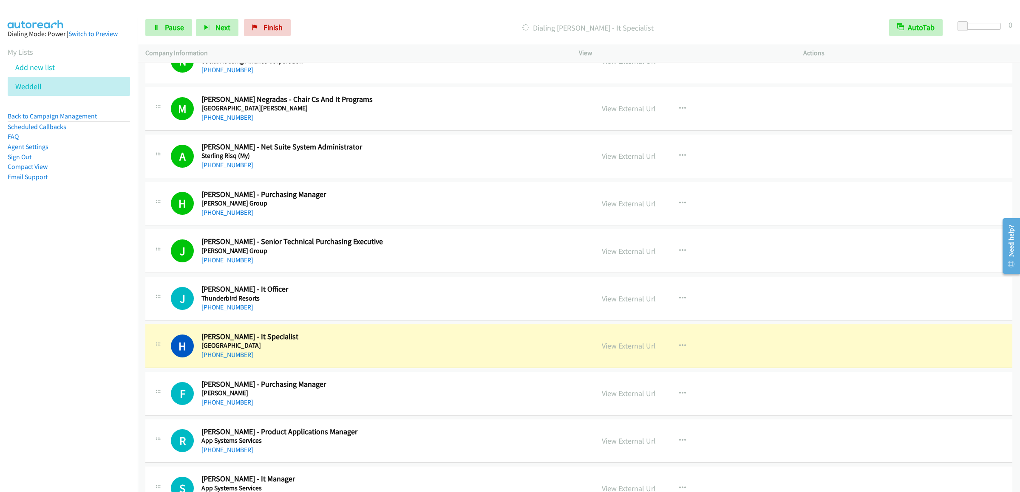
scroll to position [3569, 0]
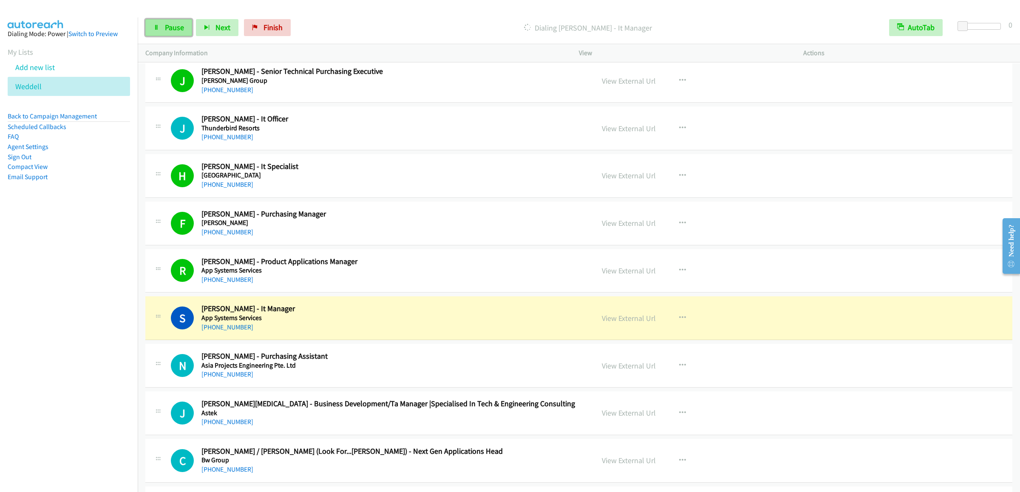
click at [168, 20] on link "Pause" at bounding box center [168, 27] width 47 height 17
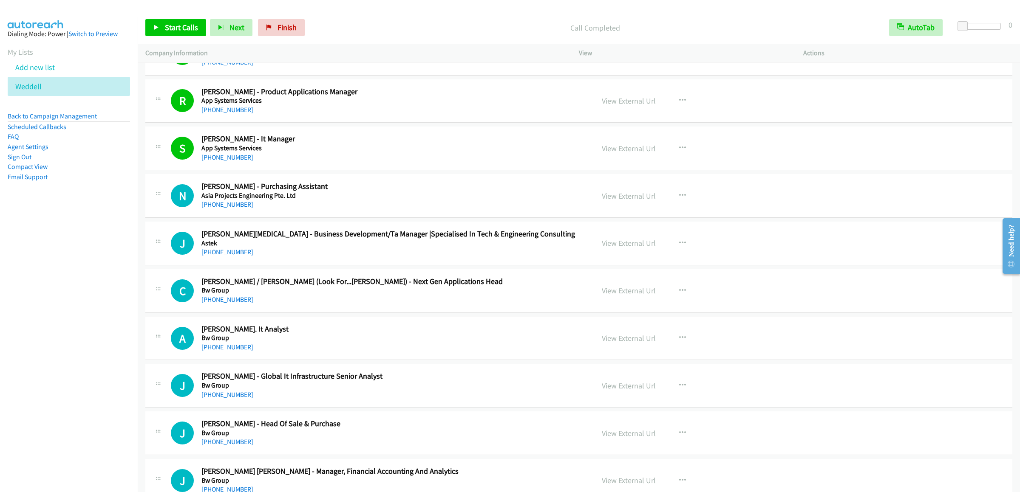
scroll to position [3653, 0]
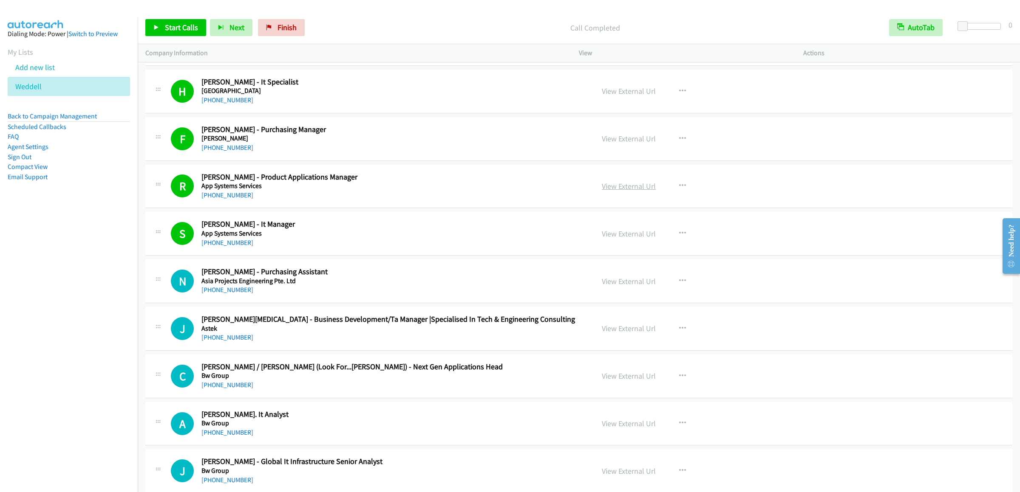
click at [630, 191] on link "View External Url" at bounding box center [629, 186] width 54 height 10
click at [682, 337] on button "button" at bounding box center [682, 328] width 23 height 17
click at [607, 393] on link "Start Calls Here" at bounding box center [636, 384] width 113 height 17
click at [171, 30] on span "Start Calls" at bounding box center [181, 28] width 33 height 10
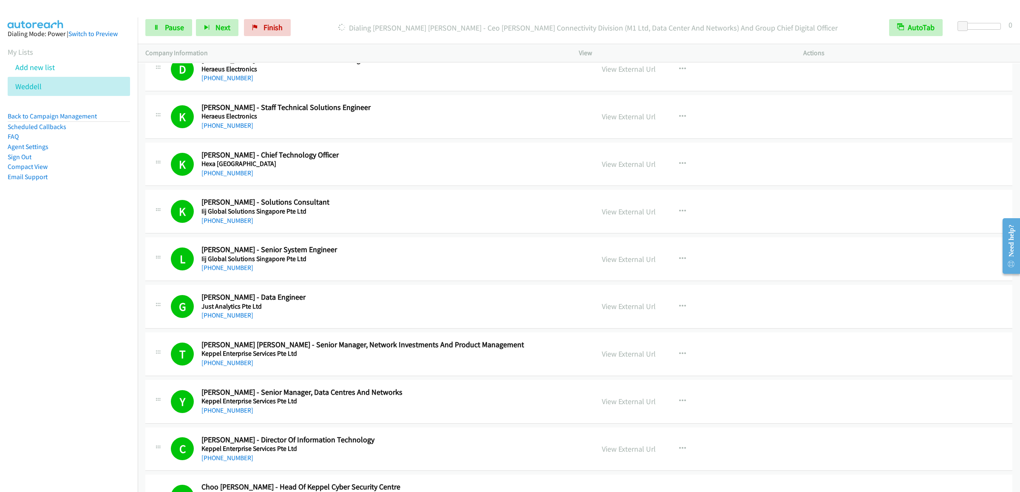
scroll to position [5013, 0]
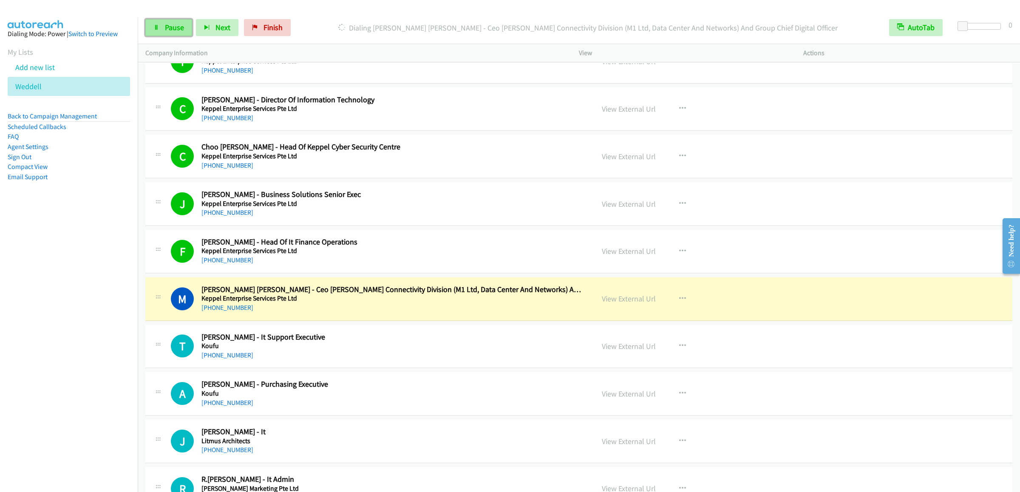
click at [174, 26] on span "Pause" at bounding box center [174, 28] width 19 height 10
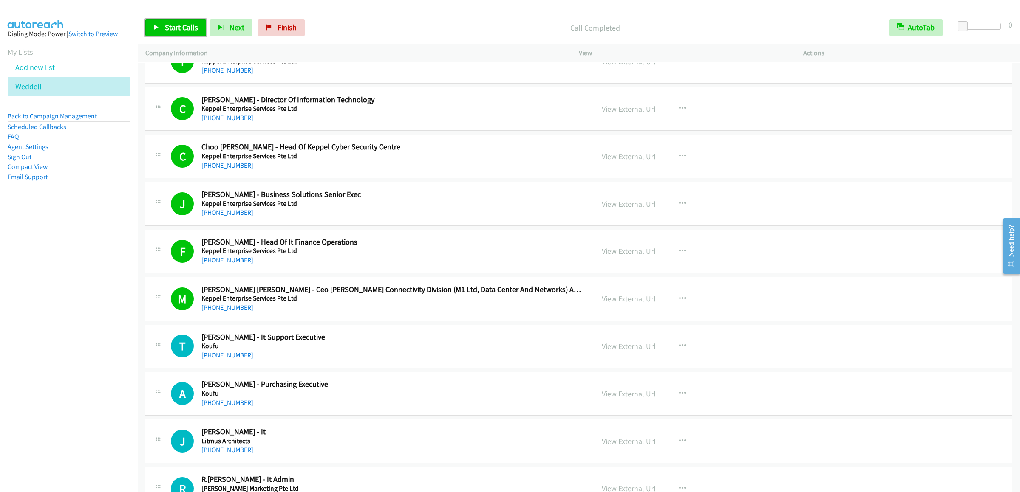
click at [168, 22] on link "Start Calls" at bounding box center [175, 27] width 61 height 17
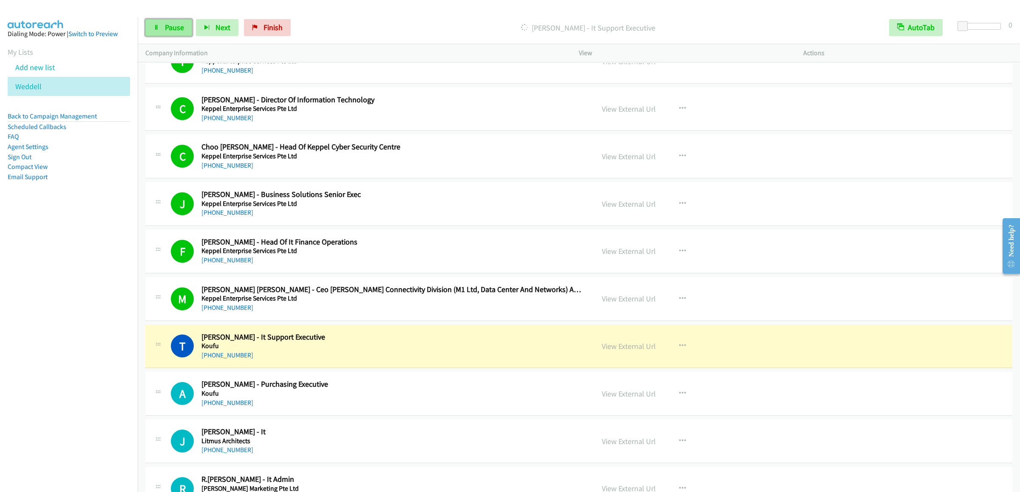
click at [153, 22] on link "Pause" at bounding box center [168, 27] width 47 height 17
click at [155, 27] on icon at bounding box center [156, 28] width 6 height 6
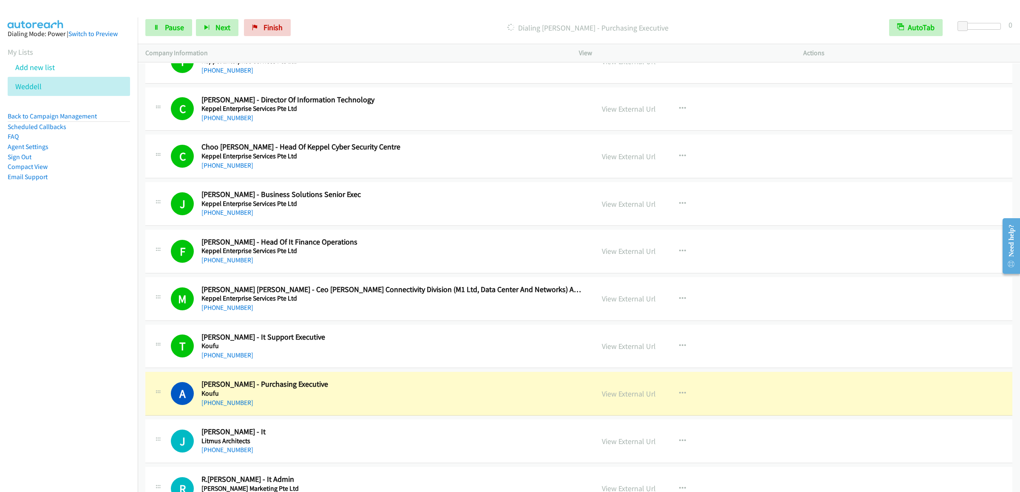
click at [176, 18] on div "Start Calls Pause Next Finish Dialing Annie Chen - Purchasing Executive AutoTab…" at bounding box center [579, 27] width 882 height 33
click at [161, 40] on div "Start Calls Pause Next Finish Dialing Annie Chen - Purchasing Executive AutoTab…" at bounding box center [579, 27] width 882 height 33
click at [163, 31] on link "Pause" at bounding box center [168, 27] width 47 height 17
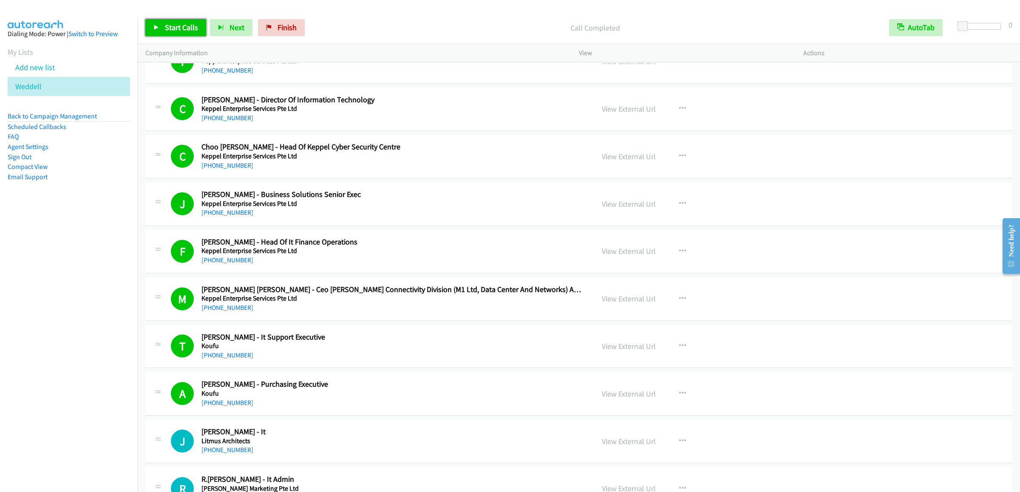
click at [172, 21] on link "Start Calls" at bounding box center [175, 27] width 61 height 17
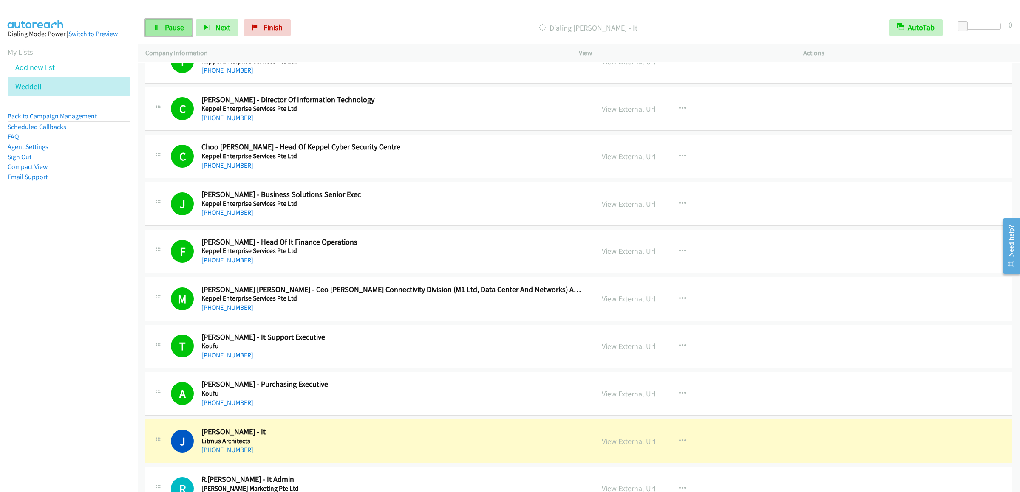
click at [172, 21] on link "Pause" at bounding box center [168, 27] width 47 height 17
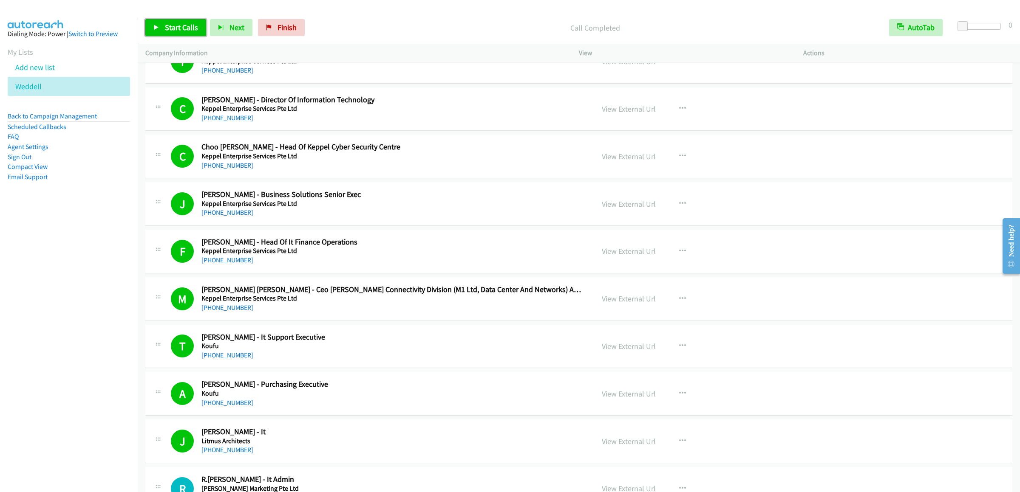
click at [166, 23] on span "Start Calls" at bounding box center [181, 28] width 33 height 10
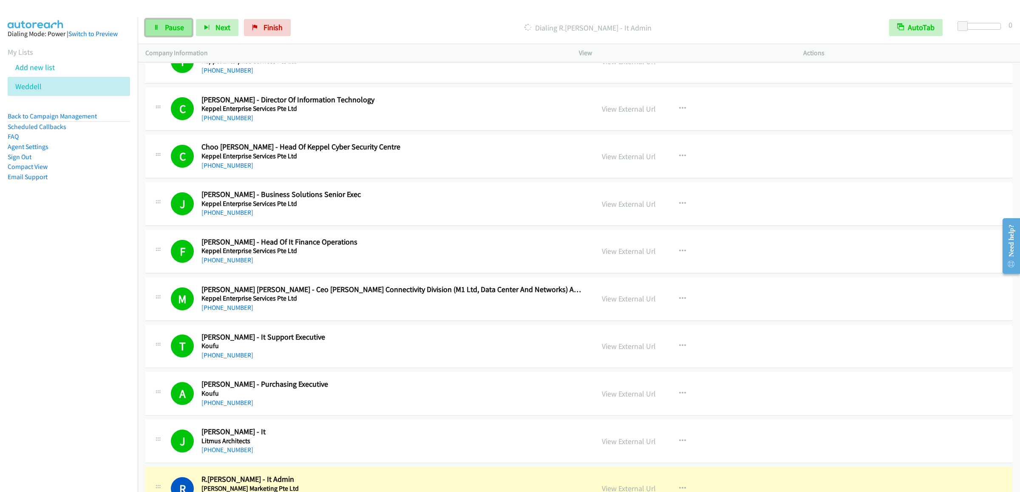
click at [162, 22] on link "Pause" at bounding box center [168, 27] width 47 height 17
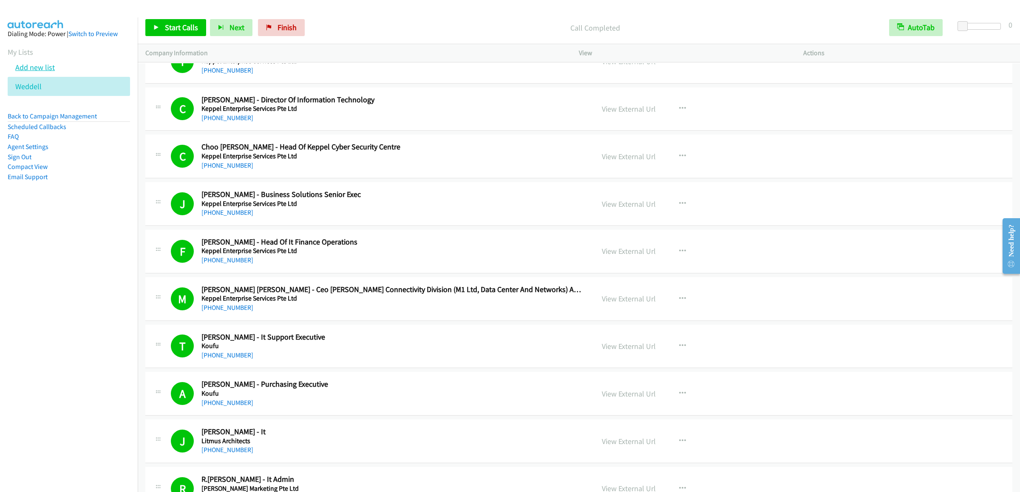
click at [48, 72] on link "Add new list" at bounding box center [35, 67] width 40 height 10
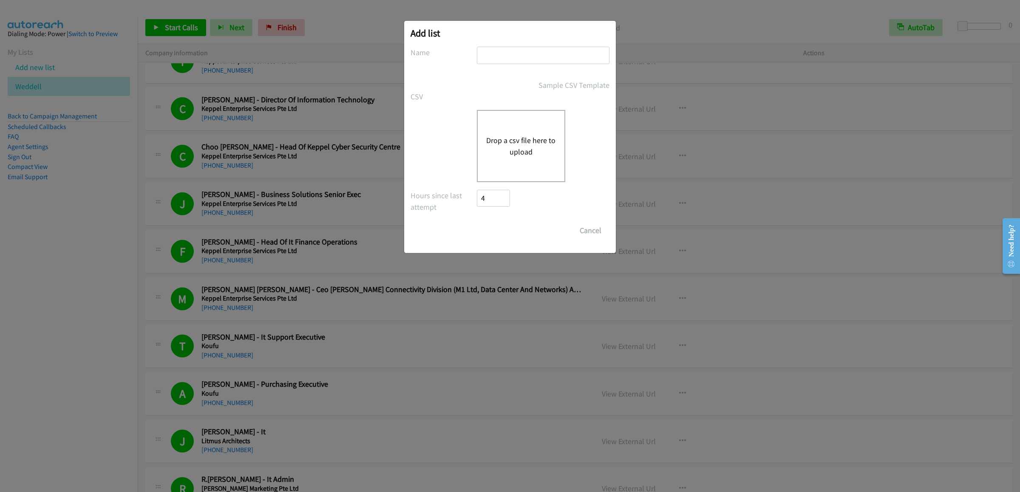
click at [531, 58] on input "text" at bounding box center [543, 55] width 133 height 17
type input "2nd wed"
click at [479, 135] on div "Drop a csv file here to upload" at bounding box center [521, 146] width 88 height 72
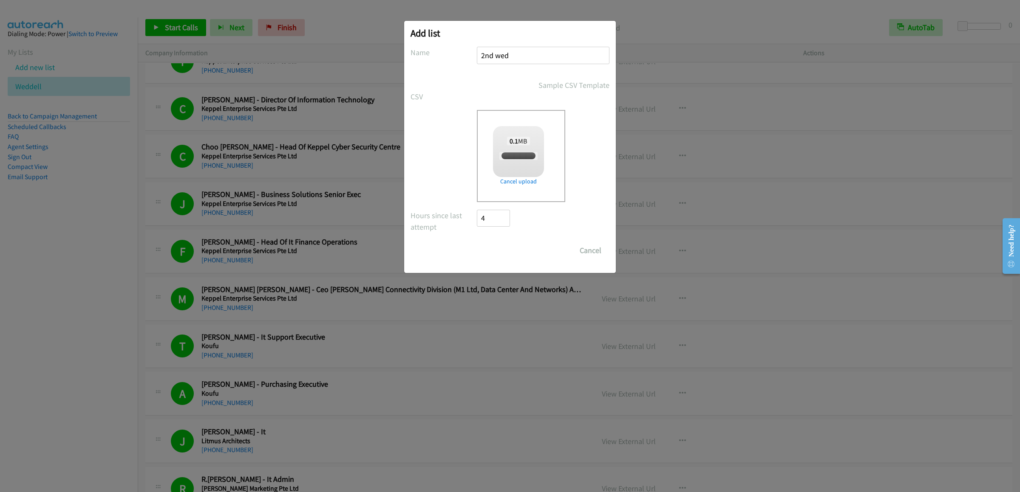
checkbox input "true"
click at [510, 243] on input "Save List" at bounding box center [499, 250] width 45 height 17
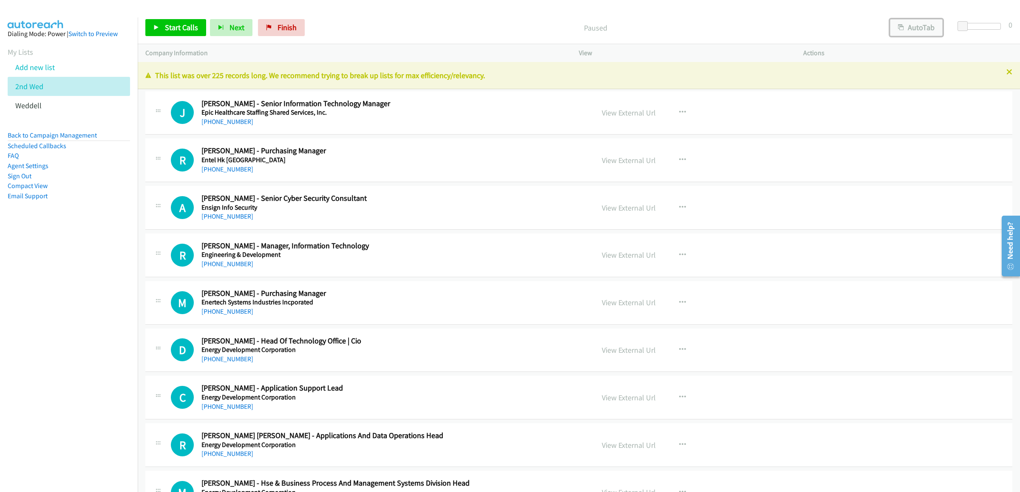
click at [907, 31] on button "AutoTab" at bounding box center [916, 27] width 53 height 17
click at [174, 27] on span "Start Calls" at bounding box center [181, 28] width 33 height 10
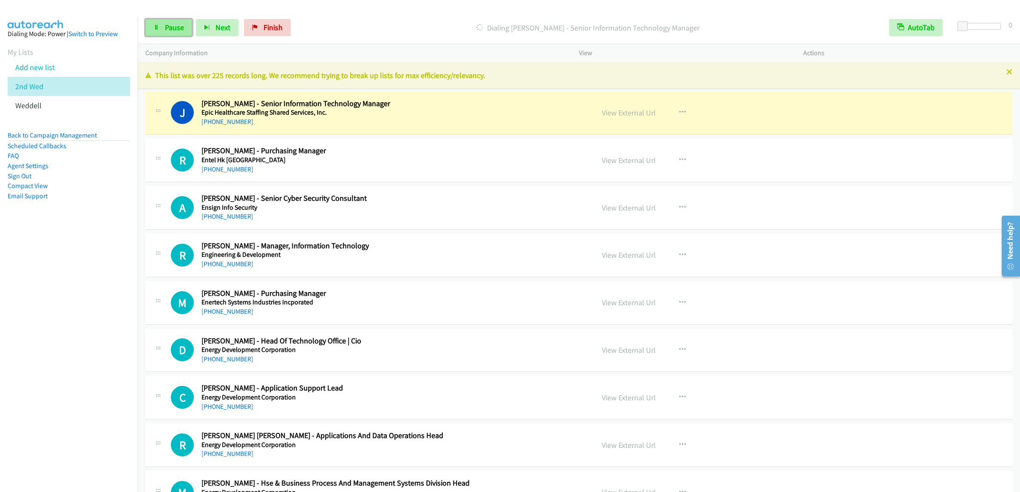
click at [159, 35] on link "Pause" at bounding box center [168, 27] width 47 height 17
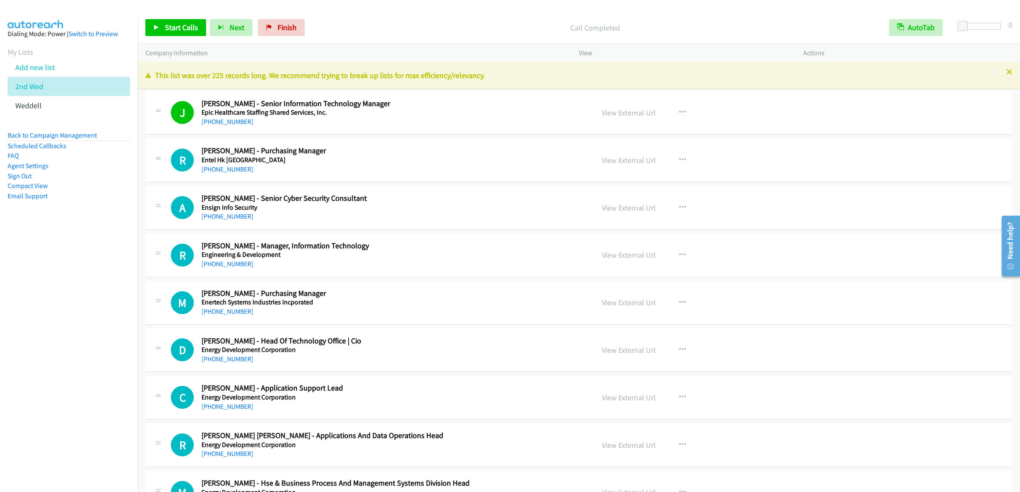
click at [165, 17] on div "Start Calls Pause Next Finish Call Completed AutoTab AutoTab 0" at bounding box center [579, 27] width 882 height 33
click at [170, 25] on span "Start Calls" at bounding box center [181, 28] width 33 height 10
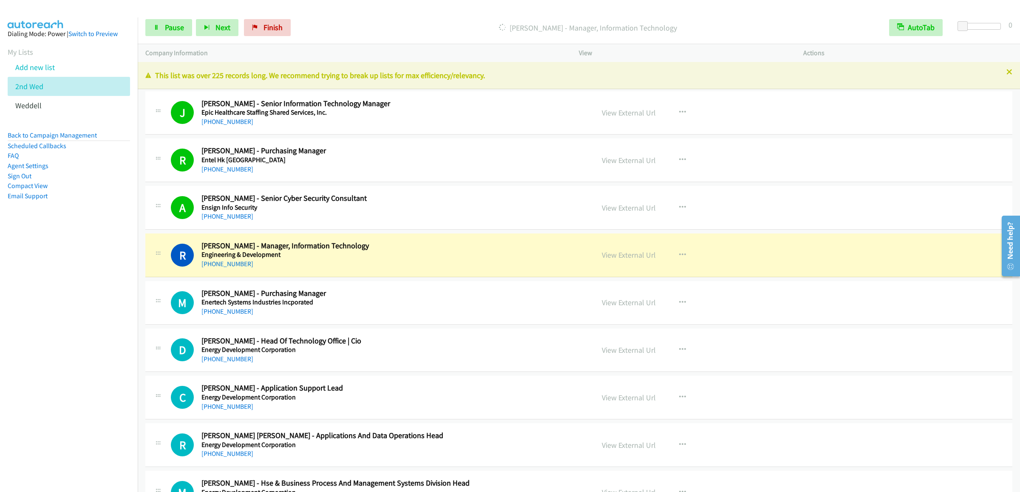
scroll to position [170, 0]
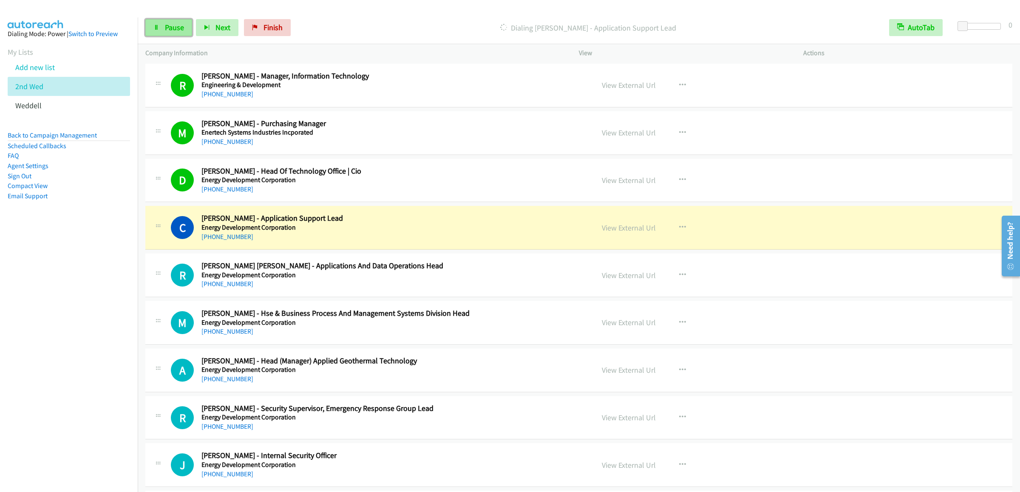
click at [173, 24] on span "Pause" at bounding box center [174, 28] width 19 height 10
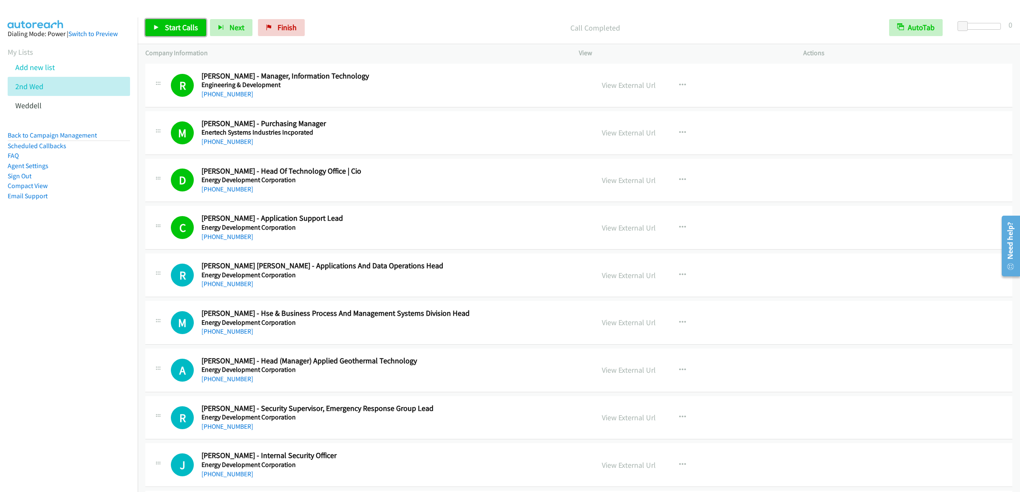
drag, startPoint x: 165, startPoint y: 20, endPoint x: 250, endPoint y: 0, distance: 87.5
click at [165, 20] on link "Start Calls" at bounding box center [175, 27] width 61 height 17
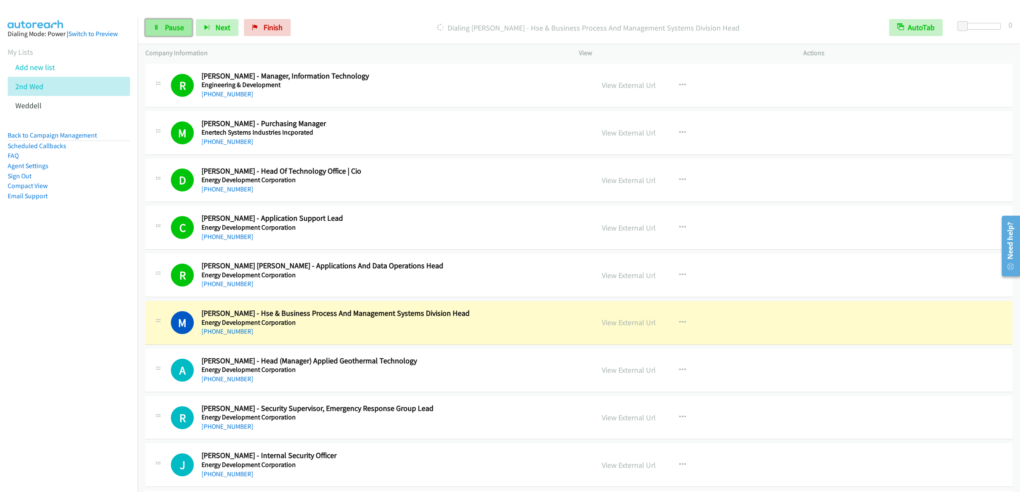
click at [166, 24] on span "Pause" at bounding box center [174, 28] width 19 height 10
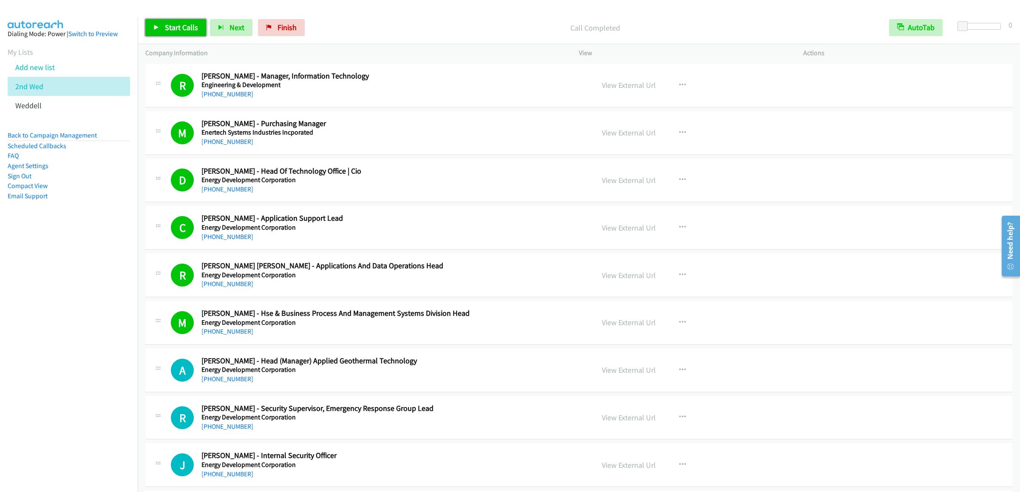
click at [167, 31] on span "Start Calls" at bounding box center [181, 28] width 33 height 10
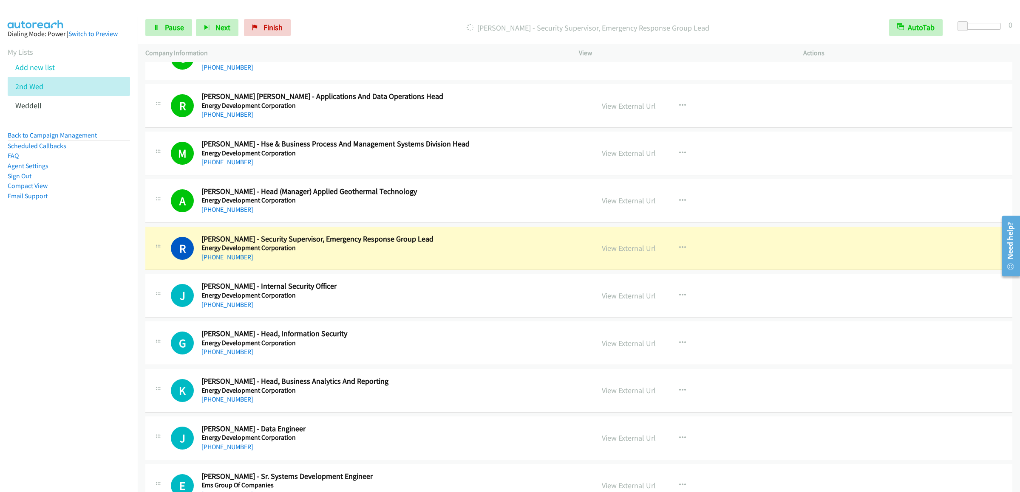
scroll to position [510, 0]
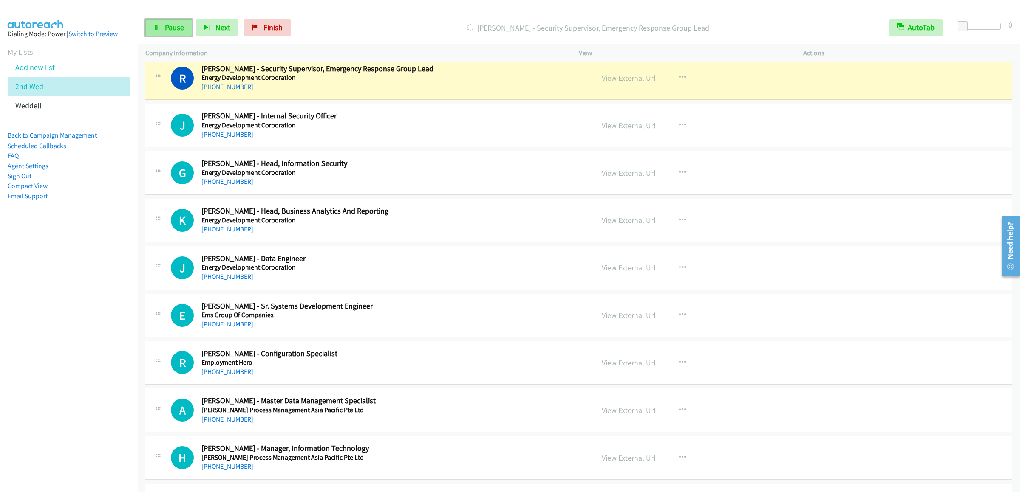
click at [178, 31] on span "Pause" at bounding box center [174, 28] width 19 height 10
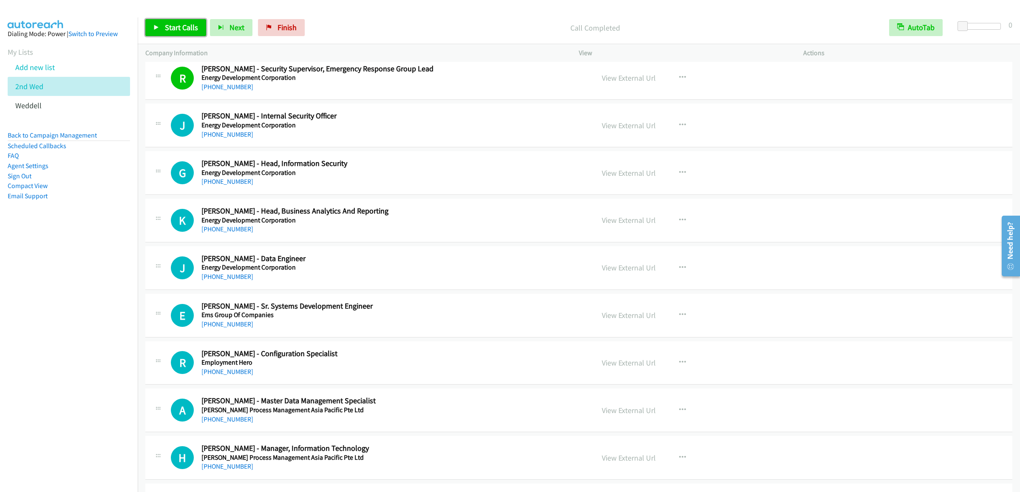
click at [177, 22] on link "Start Calls" at bounding box center [175, 27] width 61 height 17
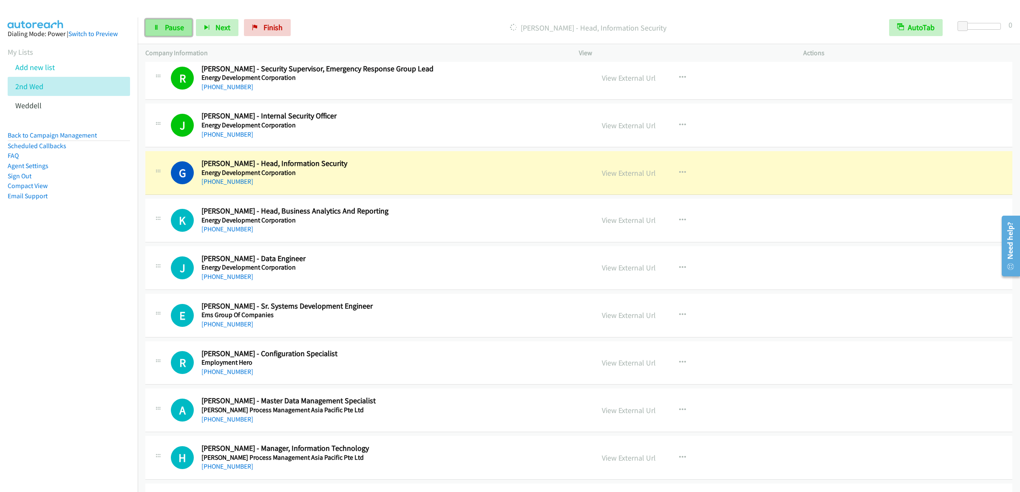
click at [184, 24] on link "Pause" at bounding box center [168, 27] width 47 height 17
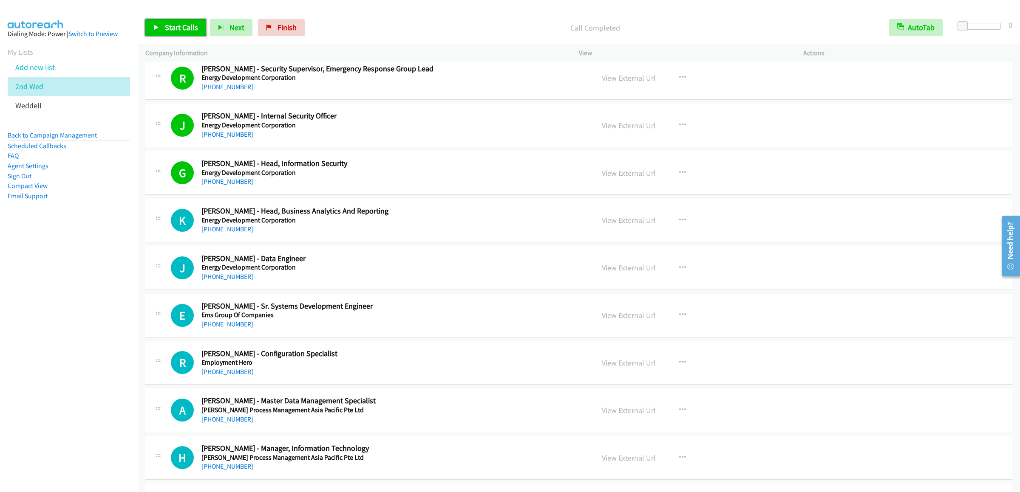
click at [166, 24] on span "Start Calls" at bounding box center [181, 28] width 33 height 10
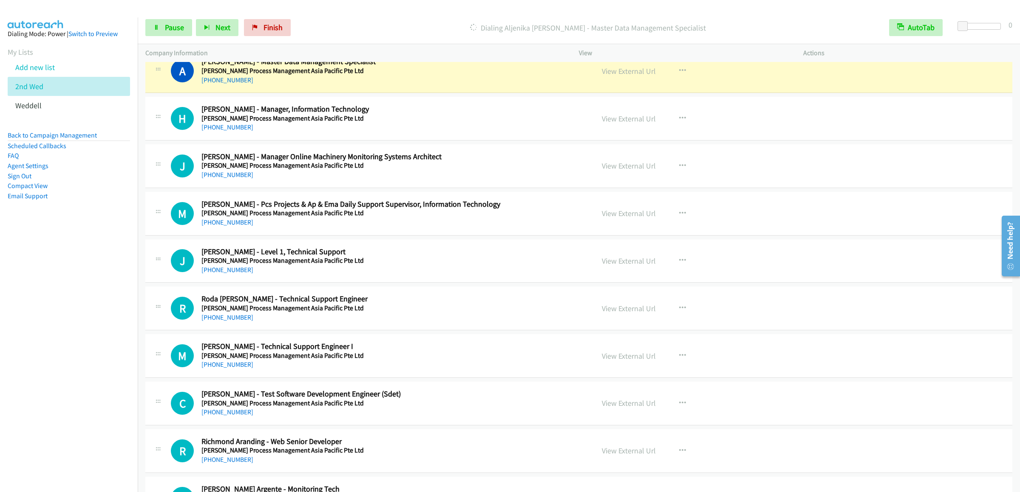
scroll to position [765, 0]
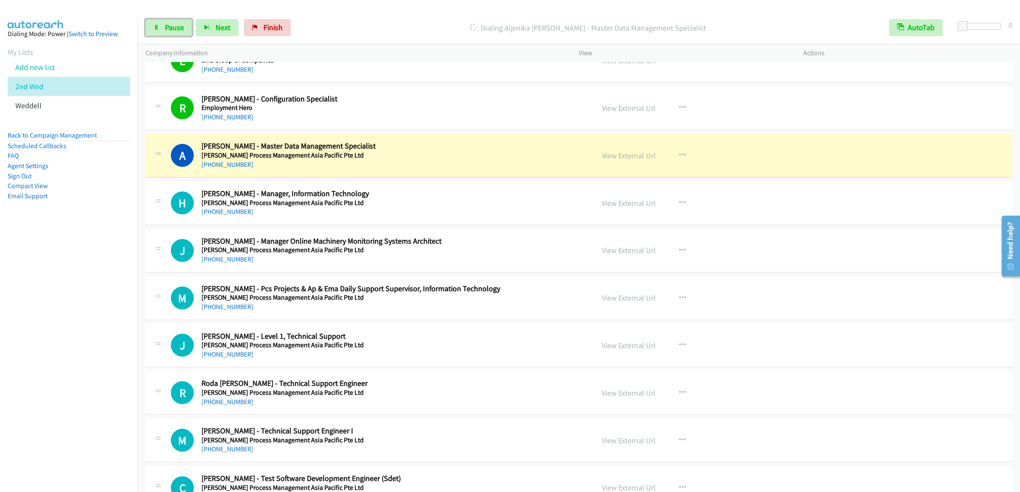
drag, startPoint x: 167, startPoint y: 25, endPoint x: 254, endPoint y: 2, distance: 89.2
click at [167, 25] on span "Pause" at bounding box center [174, 28] width 19 height 10
click at [176, 24] on span "Start Calls" at bounding box center [181, 28] width 33 height 10
click at [167, 23] on span "Pause" at bounding box center [174, 28] width 19 height 10
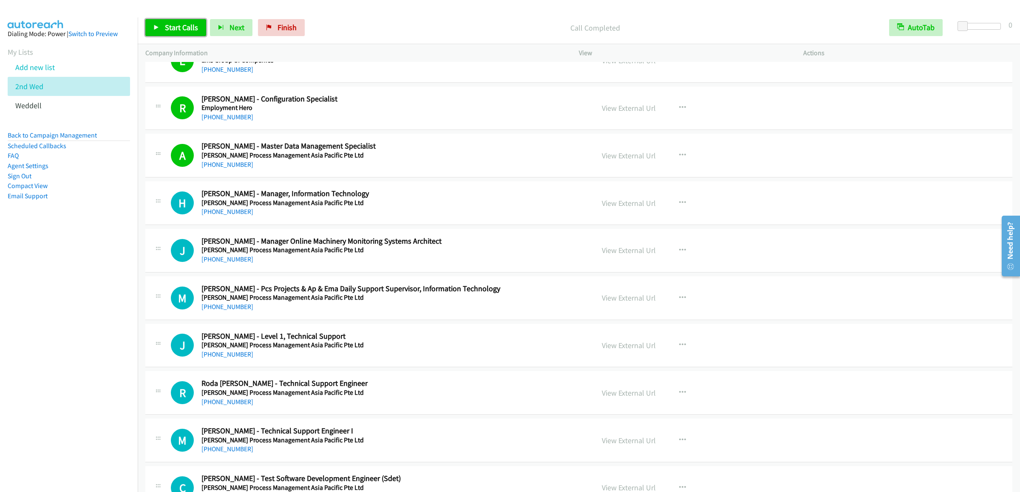
click at [192, 22] on link "Start Calls" at bounding box center [175, 27] width 61 height 17
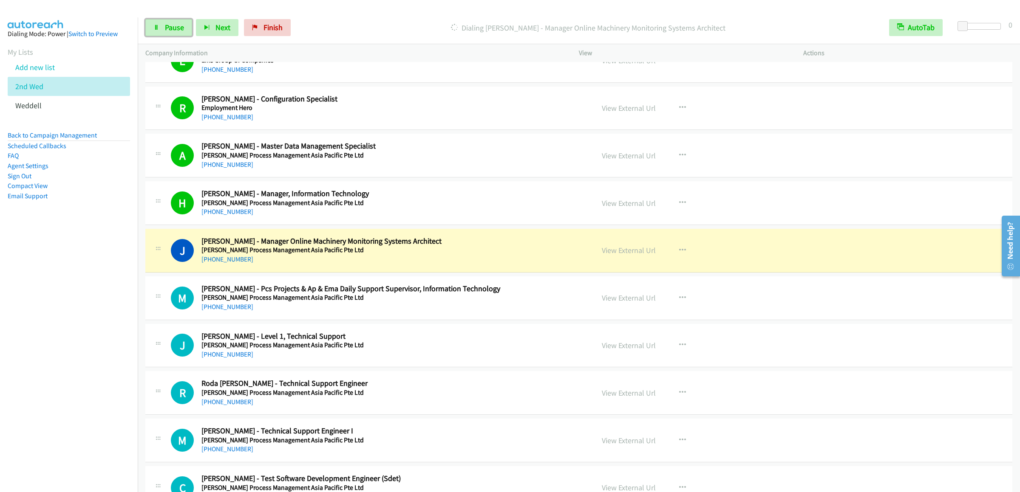
drag, startPoint x: 165, startPoint y: 28, endPoint x: 961, endPoint y: 28, distance: 796.2
click at [165, 28] on span "Pause" at bounding box center [174, 28] width 19 height 10
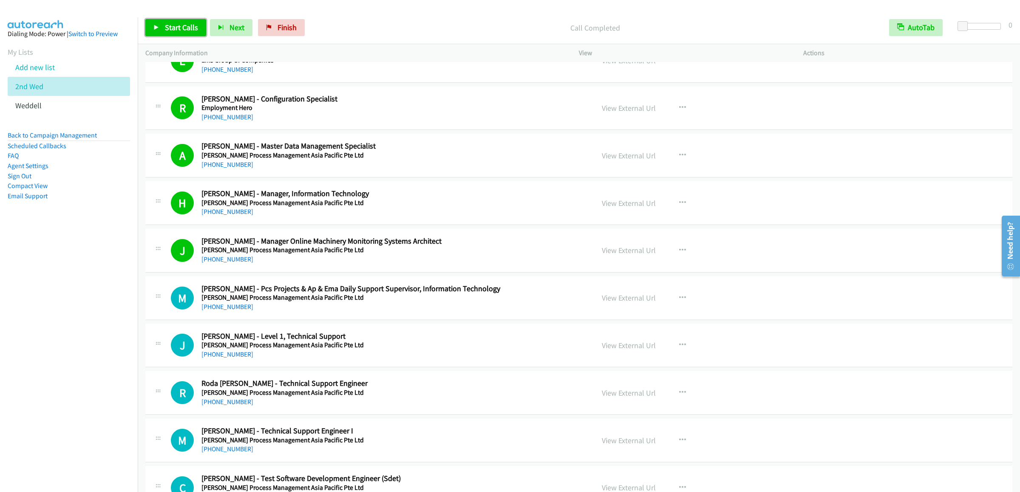
click at [188, 27] on span "Start Calls" at bounding box center [181, 28] width 33 height 10
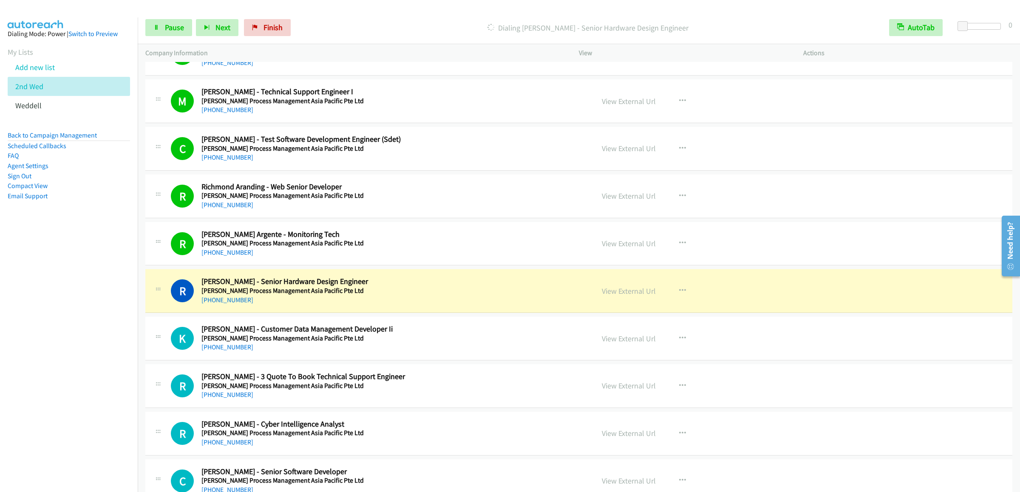
scroll to position [1275, 0]
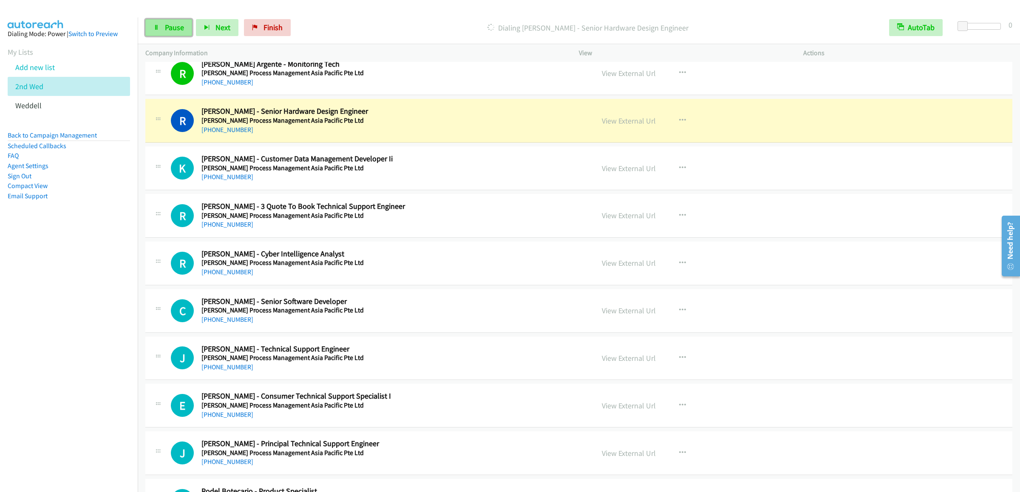
click at [167, 23] on span "Pause" at bounding box center [174, 28] width 19 height 10
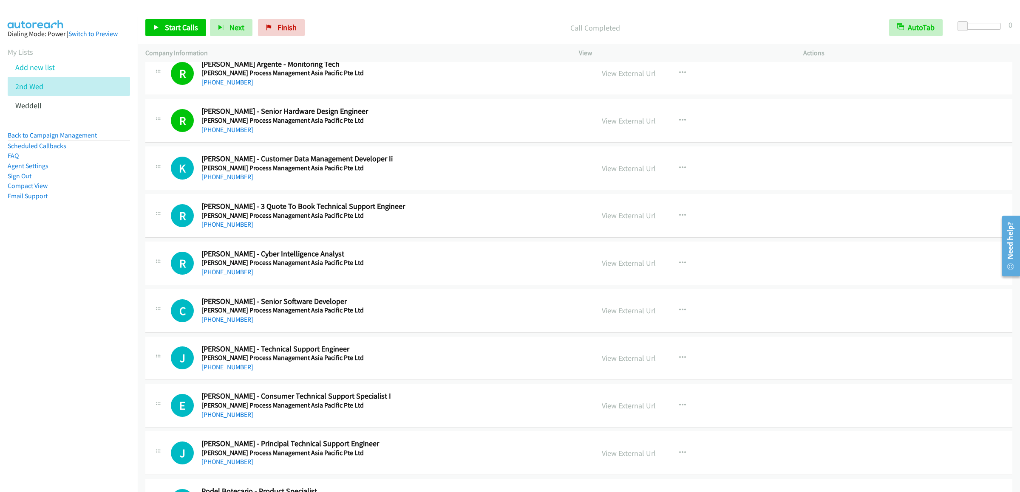
click at [176, 18] on div "Start Calls Pause Next Finish Call Completed AutoTab AutoTab 0" at bounding box center [579, 27] width 882 height 33
click at [176, 23] on span "Start Calls" at bounding box center [181, 28] width 33 height 10
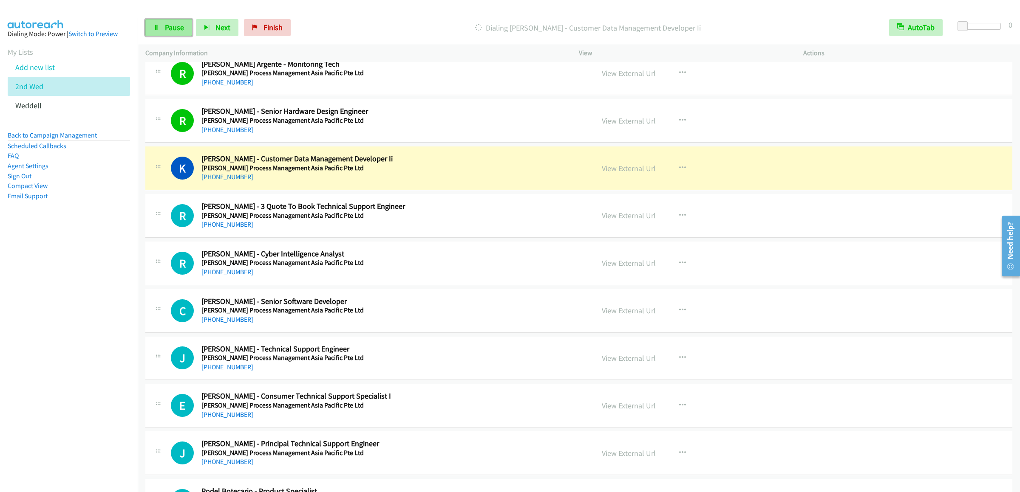
click at [152, 25] on link "Pause" at bounding box center [168, 27] width 47 height 17
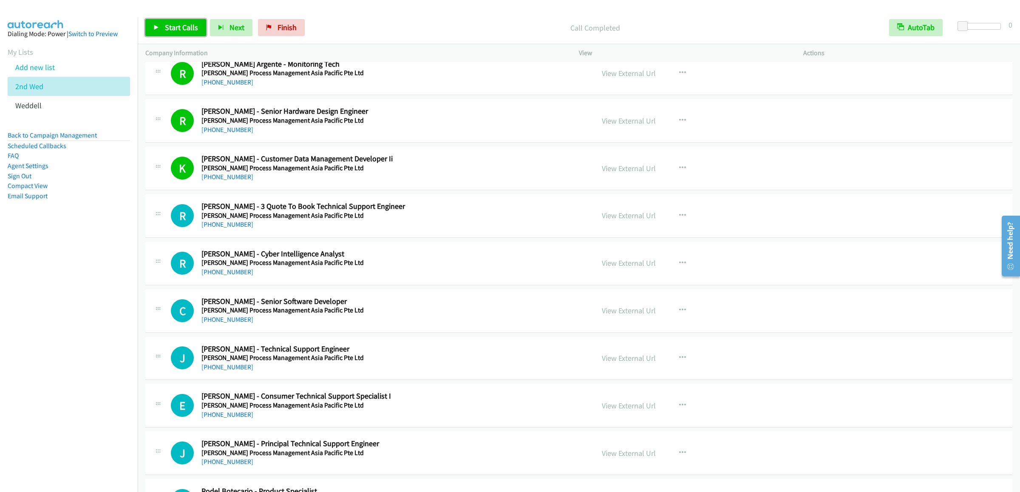
click at [185, 32] on link "Start Calls" at bounding box center [175, 27] width 61 height 17
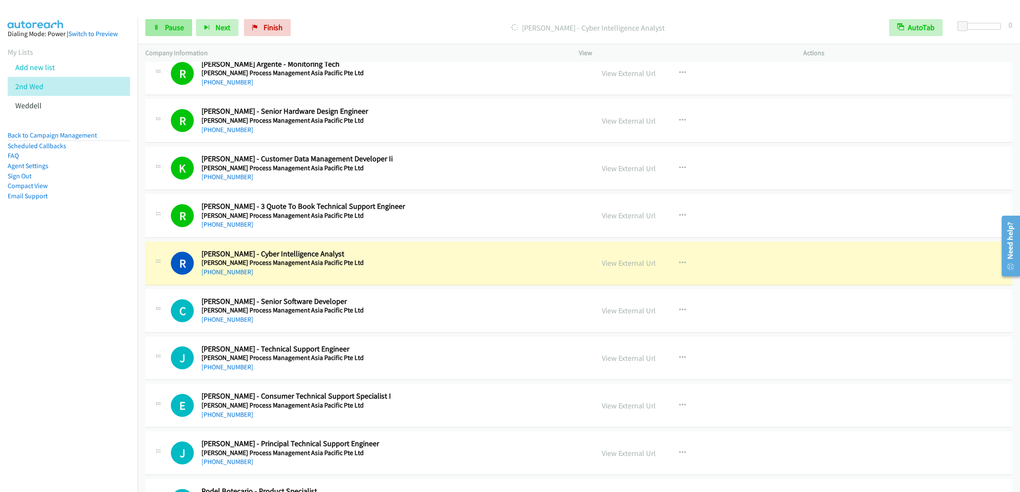
drag, startPoint x: 187, startPoint y: 39, endPoint x: 183, endPoint y: 32, distance: 7.9
click at [187, 39] on div "Start Calls Pause Next Finish Dialing Robert Bautista - Cyber Intelligence Anal…" at bounding box center [579, 27] width 882 height 33
click at [183, 32] on link "Pause" at bounding box center [168, 27] width 47 height 17
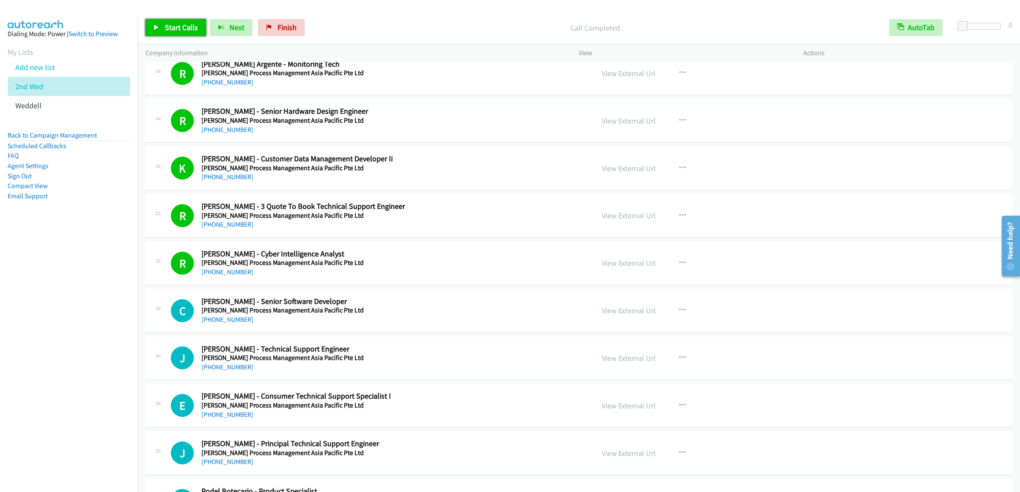
click at [146, 19] on link "Start Calls" at bounding box center [175, 27] width 61 height 17
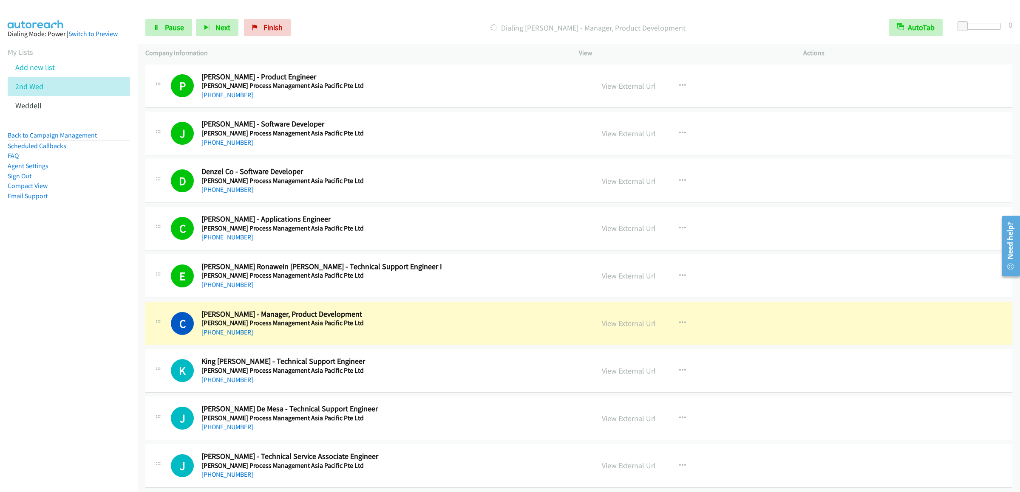
scroll to position [2039, 0]
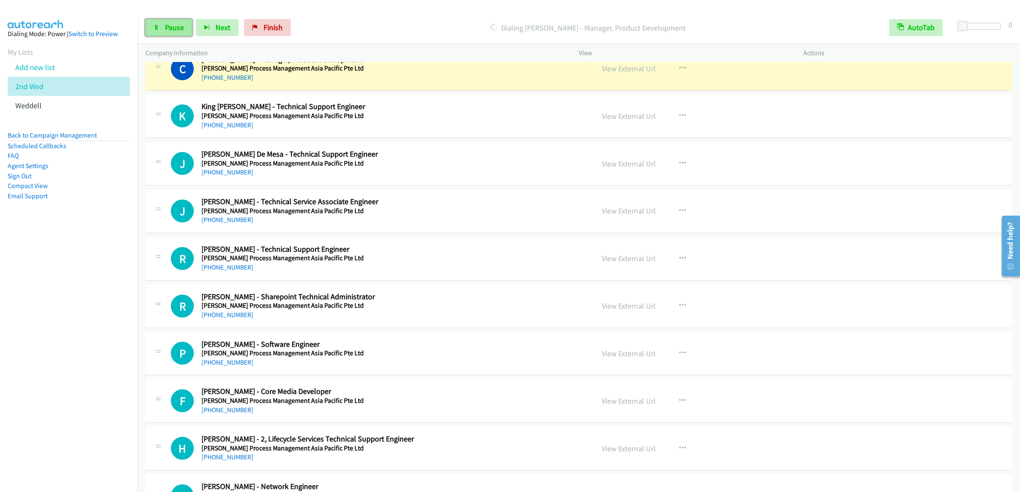
click at [163, 23] on link "Pause" at bounding box center [168, 27] width 47 height 17
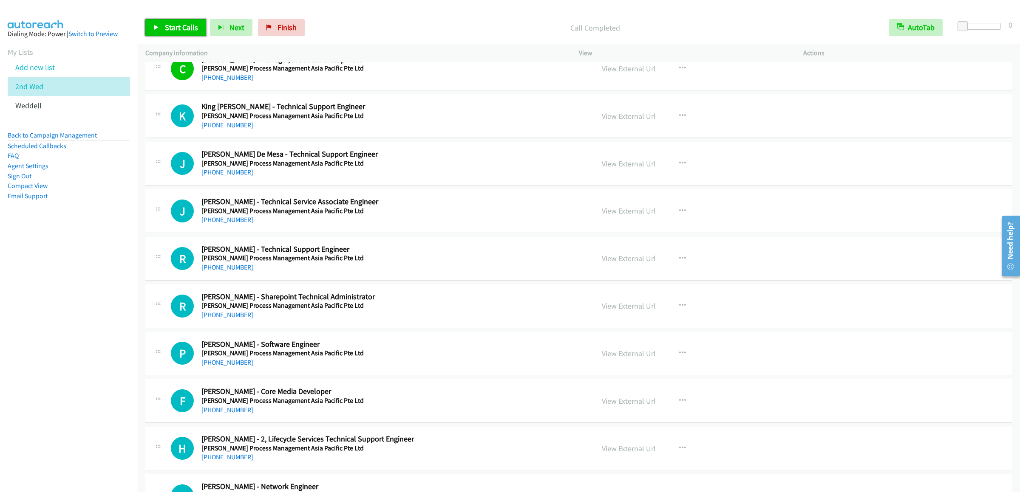
click at [181, 28] on span "Start Calls" at bounding box center [181, 28] width 33 height 10
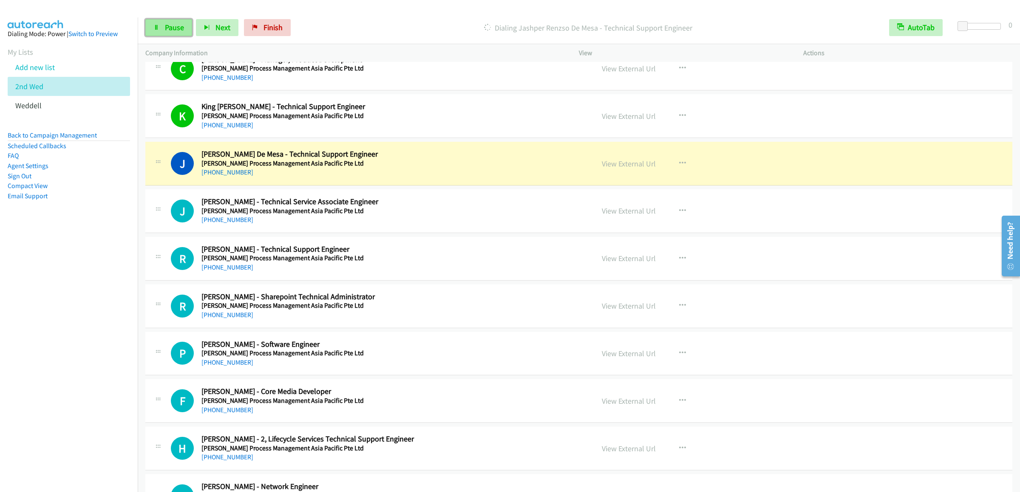
click at [174, 29] on span "Pause" at bounding box center [174, 28] width 19 height 10
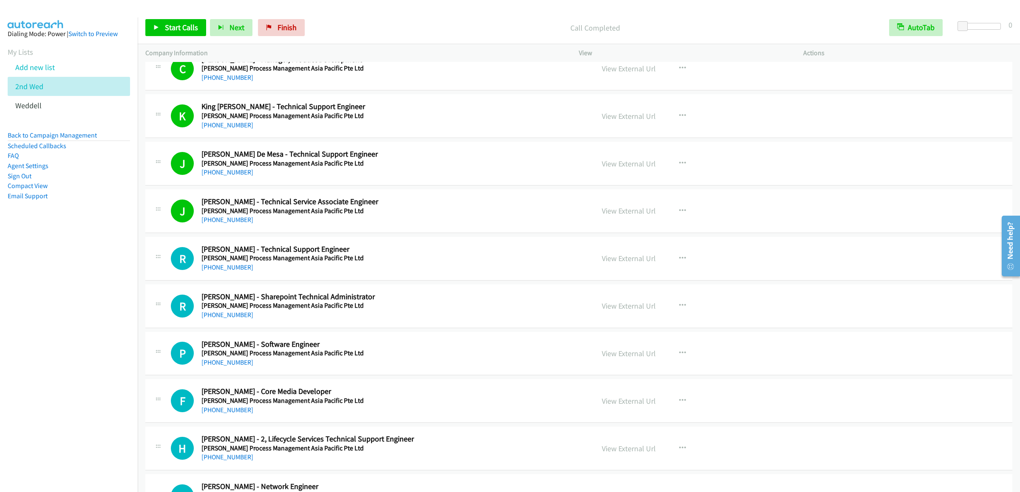
click at [181, 38] on div "Start Calls Pause Next Finish Call Completed AutoTab AutoTab 0" at bounding box center [579, 27] width 882 height 33
click at [187, 28] on span "Start Calls" at bounding box center [181, 28] width 33 height 10
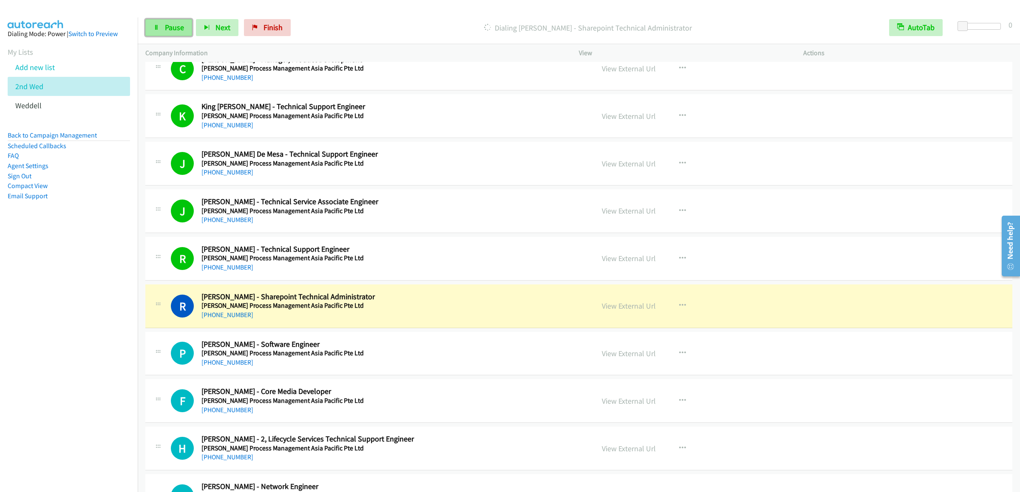
click at [172, 29] on span "Pause" at bounding box center [174, 28] width 19 height 10
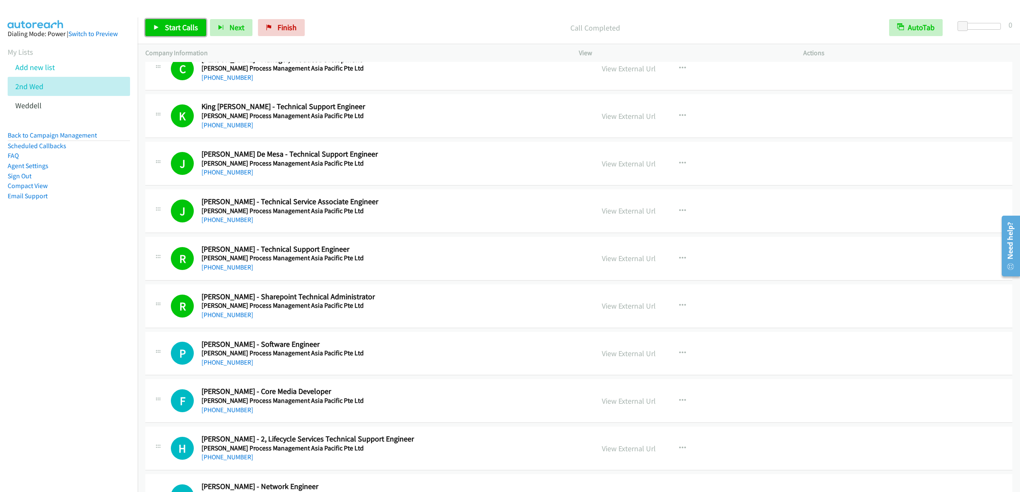
click at [170, 31] on span "Start Calls" at bounding box center [181, 28] width 33 height 10
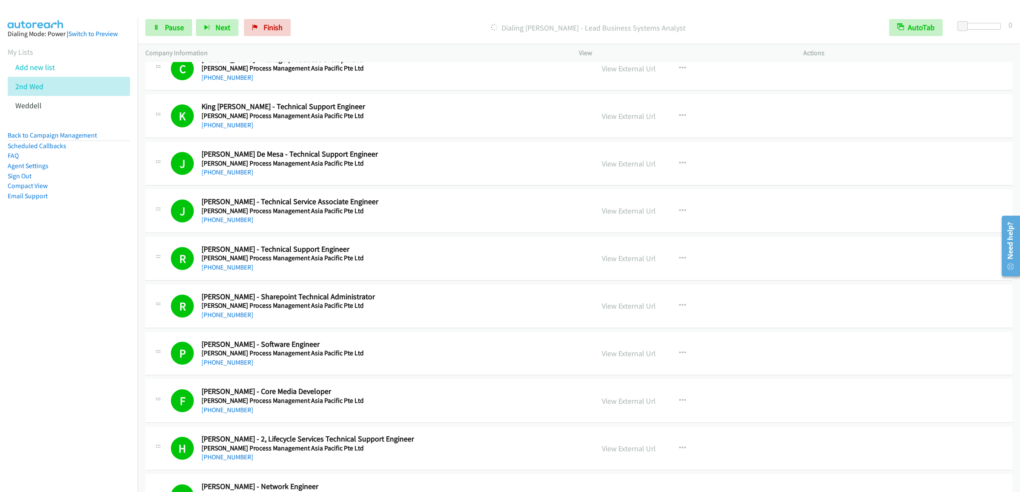
scroll to position [2464, 0]
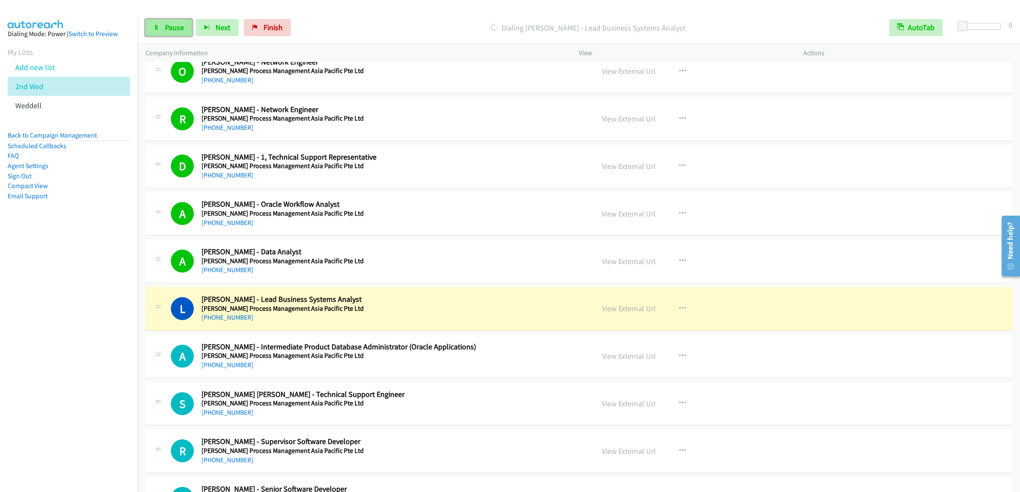
click at [172, 25] on span "Pause" at bounding box center [174, 28] width 19 height 10
